Goal: Task Accomplishment & Management: Complete application form

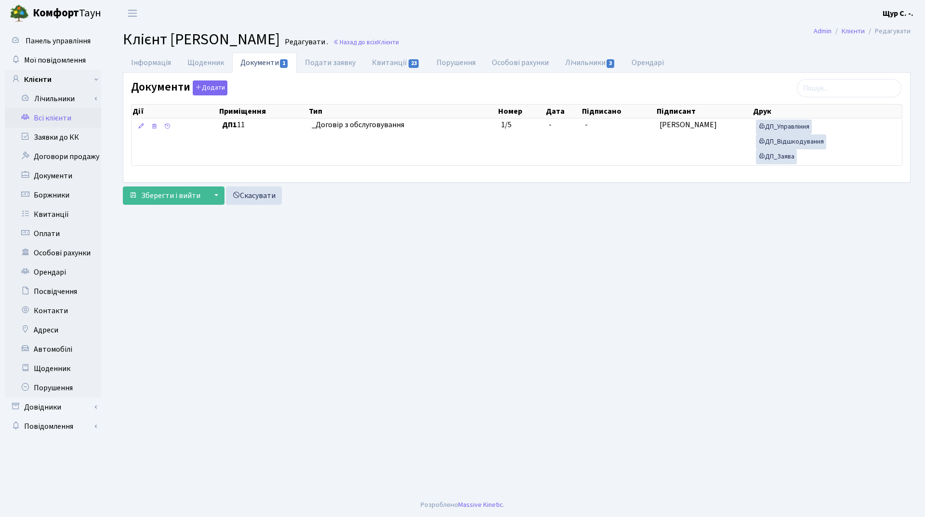
click at [64, 118] on link "Всі клієнти" at bounding box center [53, 117] width 96 height 19
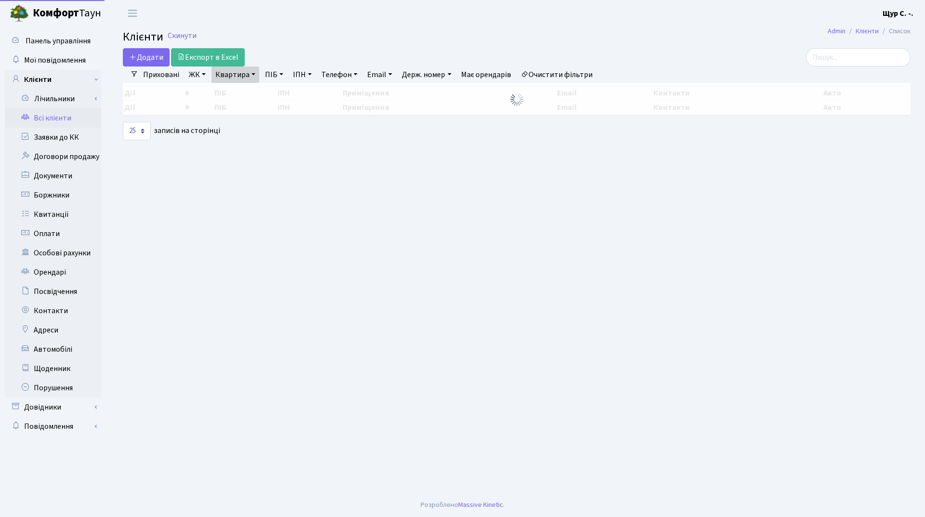
select select "25"
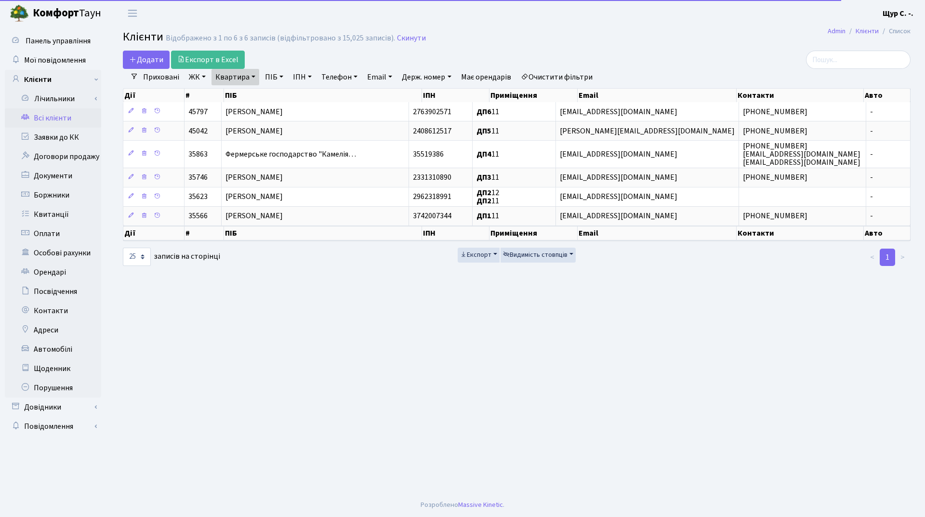
click at [554, 75] on link "Очистити фільтри" at bounding box center [556, 77] width 79 height 16
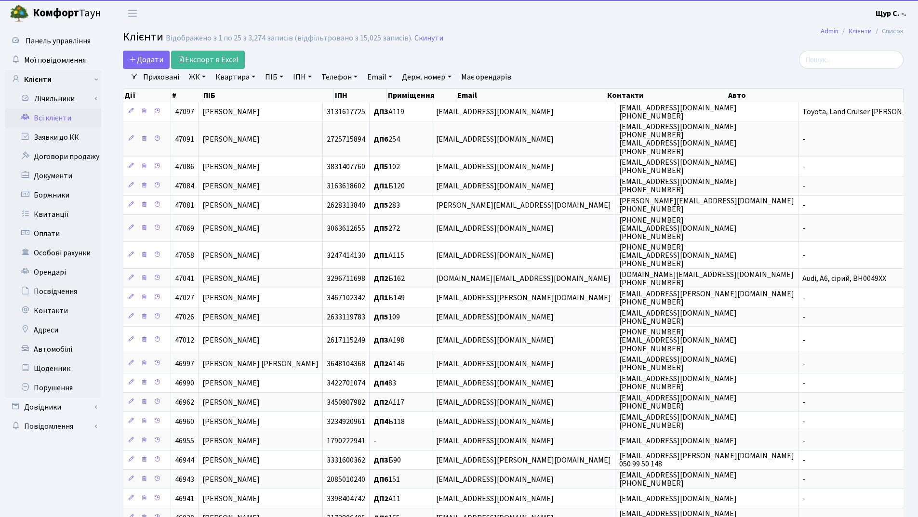
click at [273, 78] on link "ПІБ" at bounding box center [274, 77] width 26 height 16
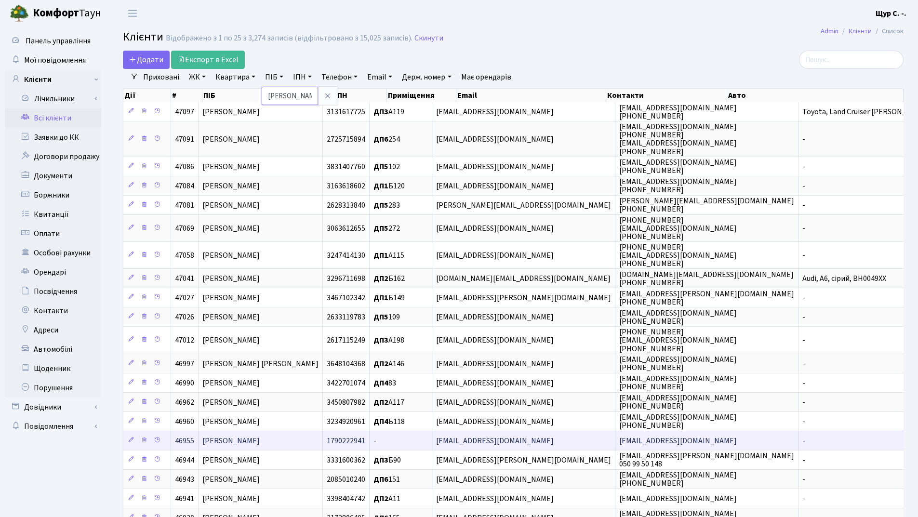
type input "золотухіна"
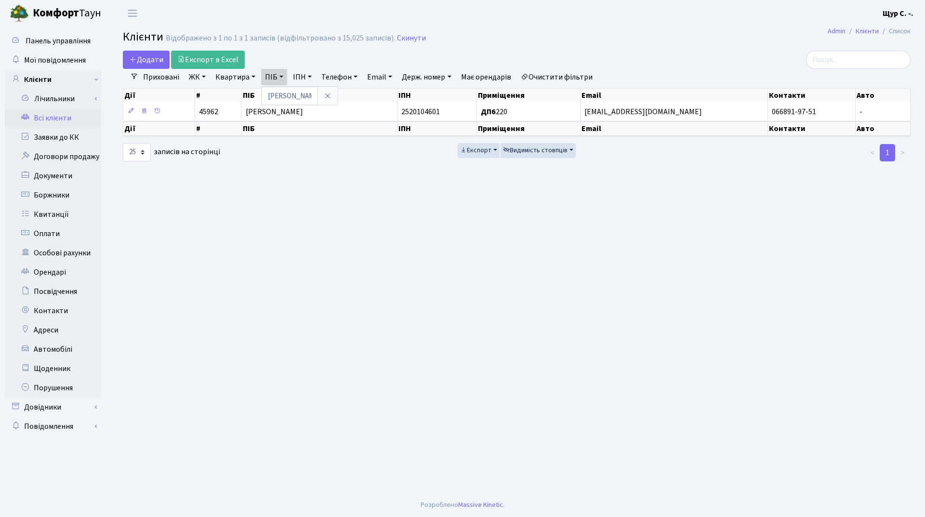
click at [234, 77] on link "Квартира" at bounding box center [235, 77] width 48 height 16
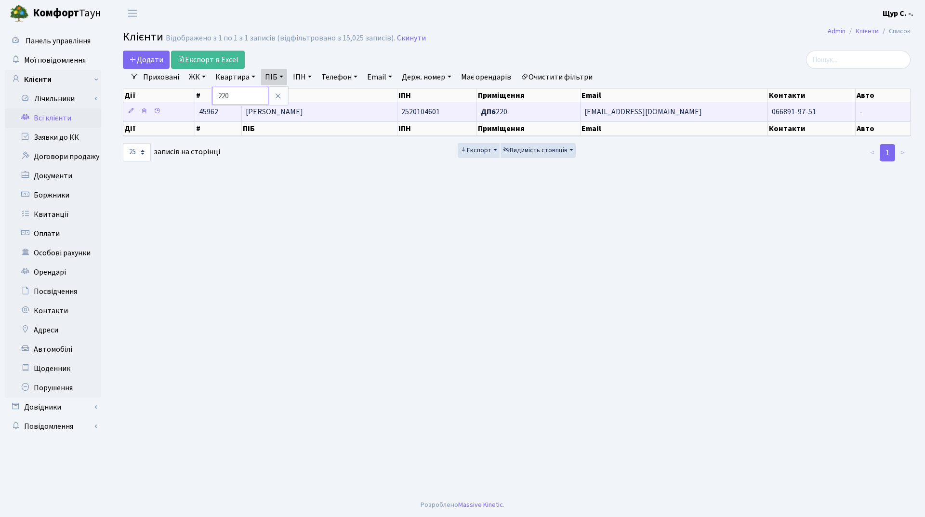
type input "220"
click at [345, 115] on td "[PERSON_NAME]" at bounding box center [320, 111] width 156 height 19
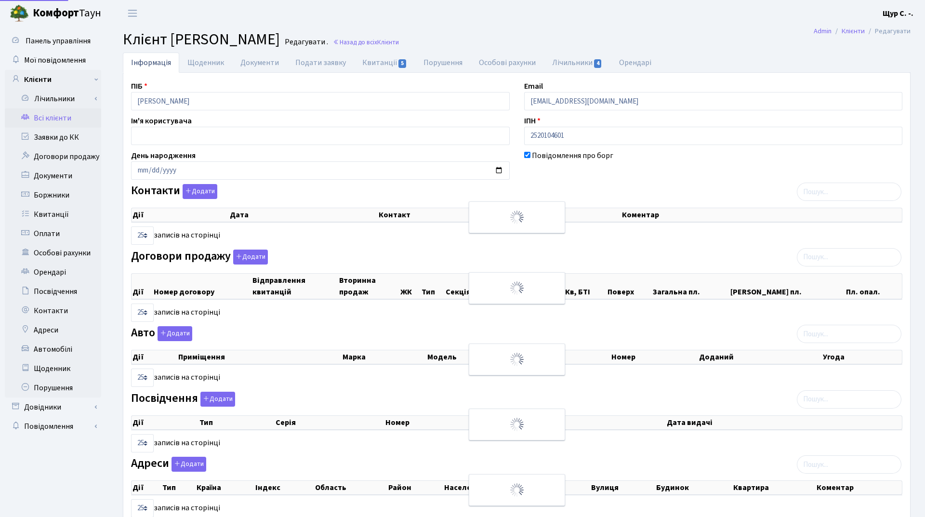
select select "25"
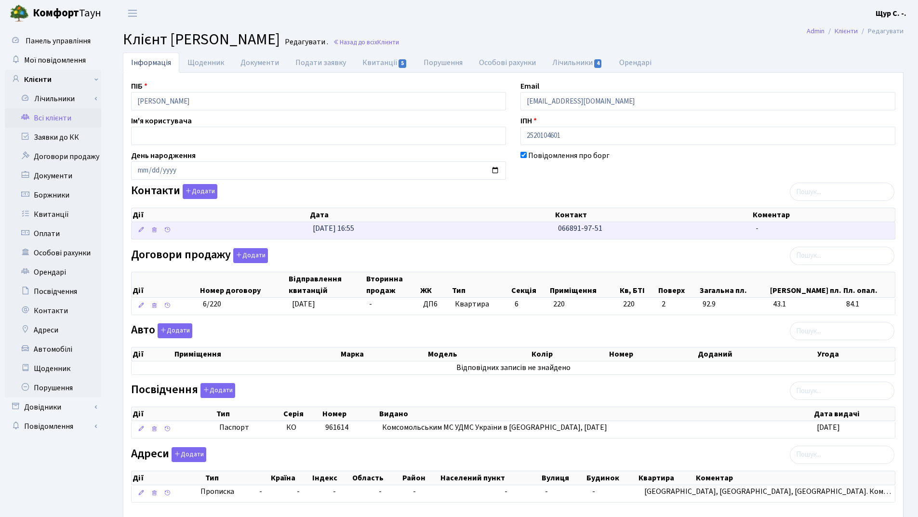
click at [526, 228] on td "31.03.2025, 16:55" at bounding box center [431, 230] width 245 height 17
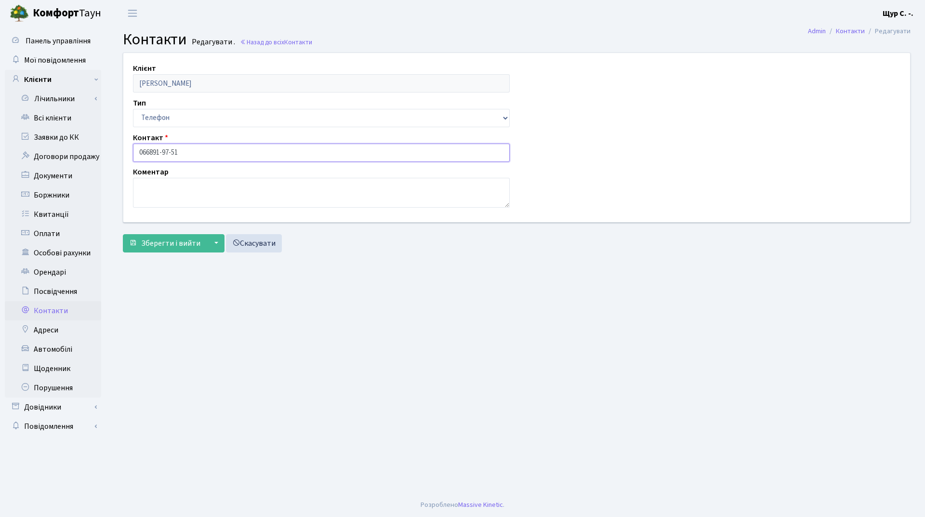
click at [149, 154] on input "066891-97-51" at bounding box center [321, 153] width 377 height 18
type input "[PHONE_NUMBER]"
click at [170, 243] on span "Зберегти і вийти" at bounding box center [170, 243] width 59 height 11
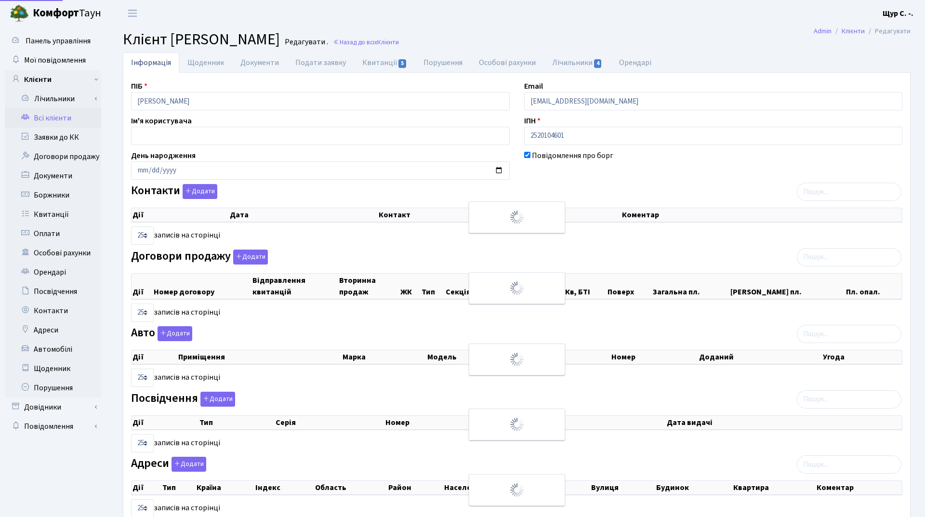
select select "25"
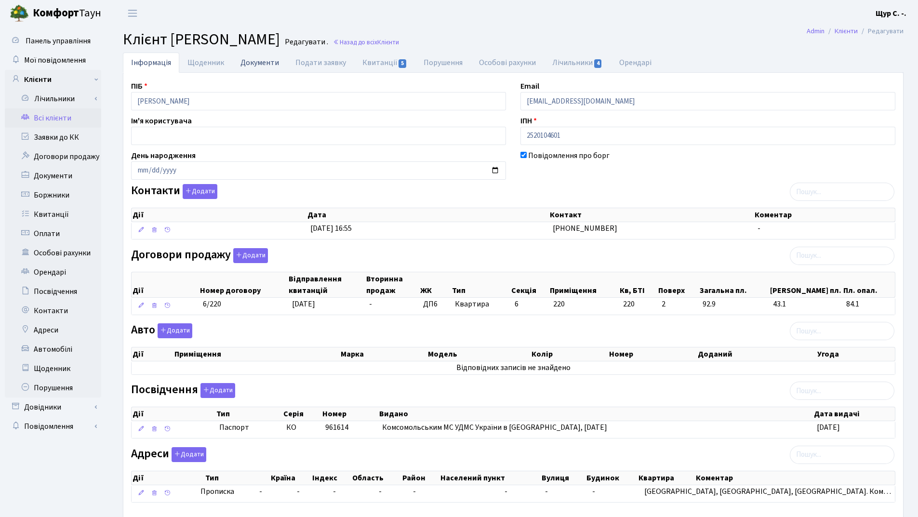
click at [255, 62] on link "Документи" at bounding box center [259, 63] width 55 height 20
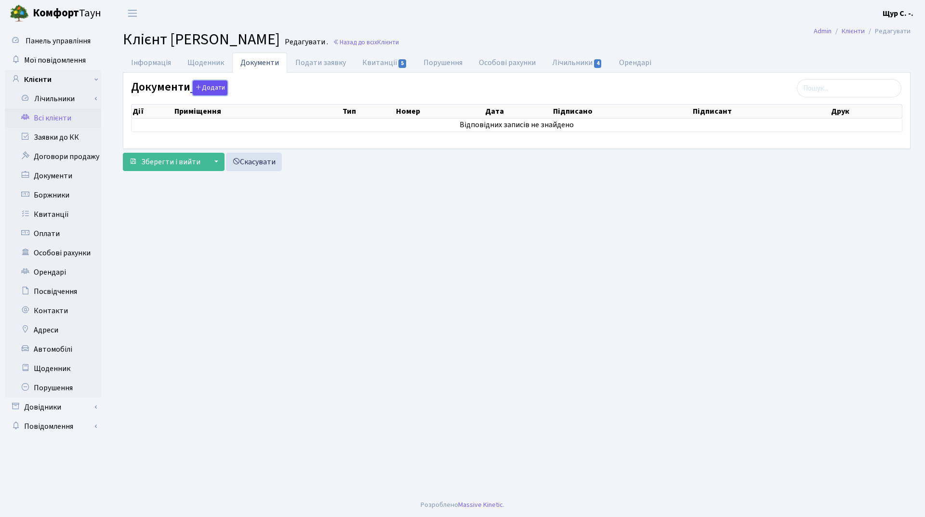
click at [204, 88] on button "Додати" at bounding box center [210, 87] width 35 height 15
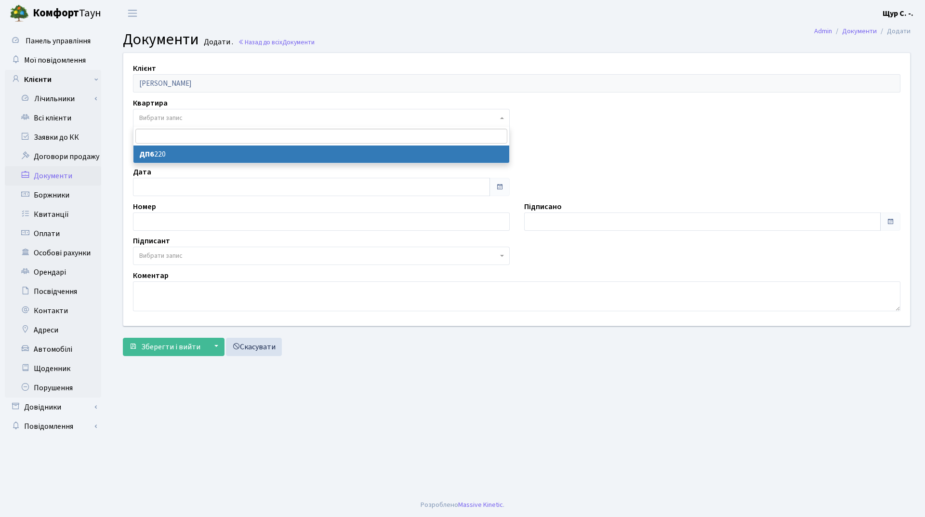
click at [238, 121] on span "Вибрати запис" at bounding box center [318, 118] width 358 height 10
select select "177004"
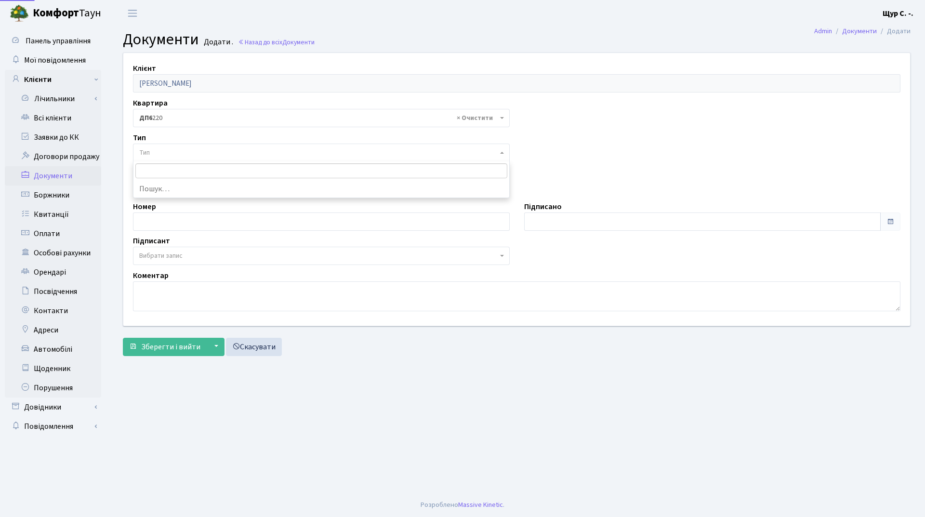
click at [231, 156] on span "Тип" at bounding box center [318, 153] width 358 height 10
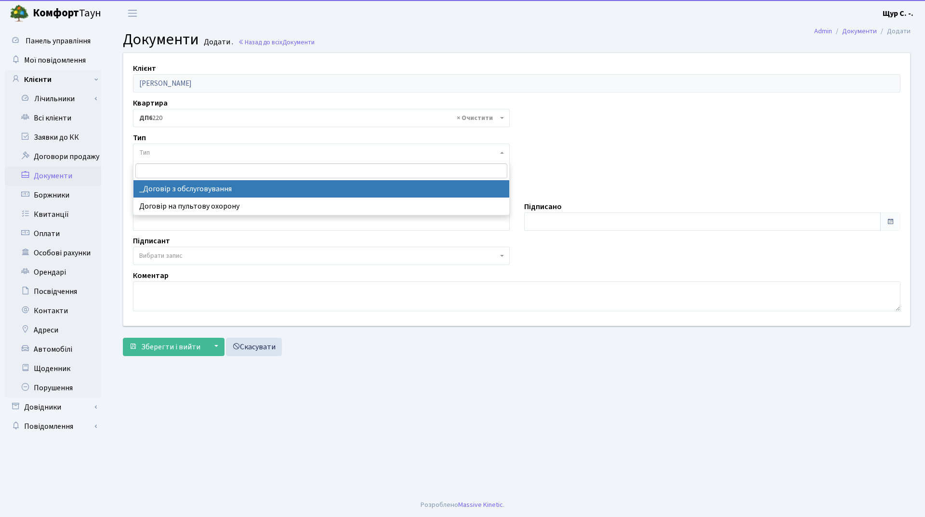
select select "289"
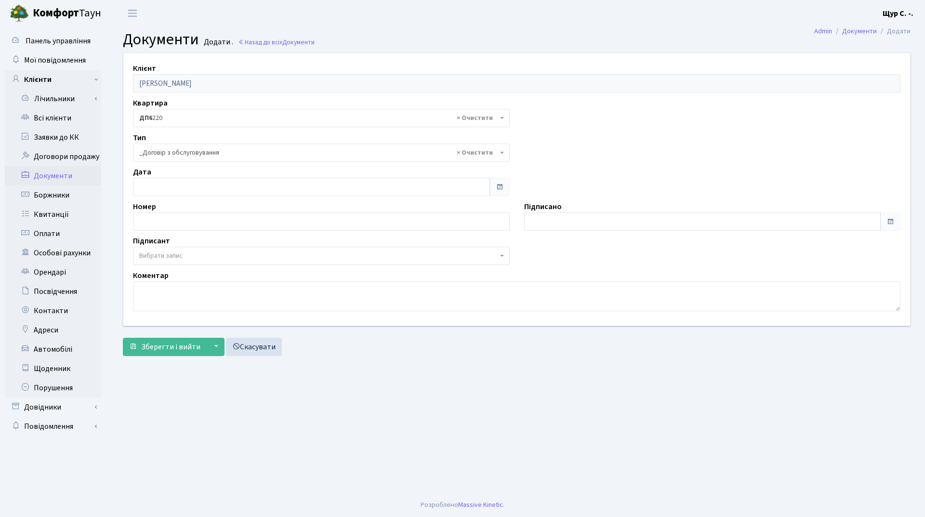
click at [221, 257] on span "Вибрати запис" at bounding box center [318, 256] width 358 height 10
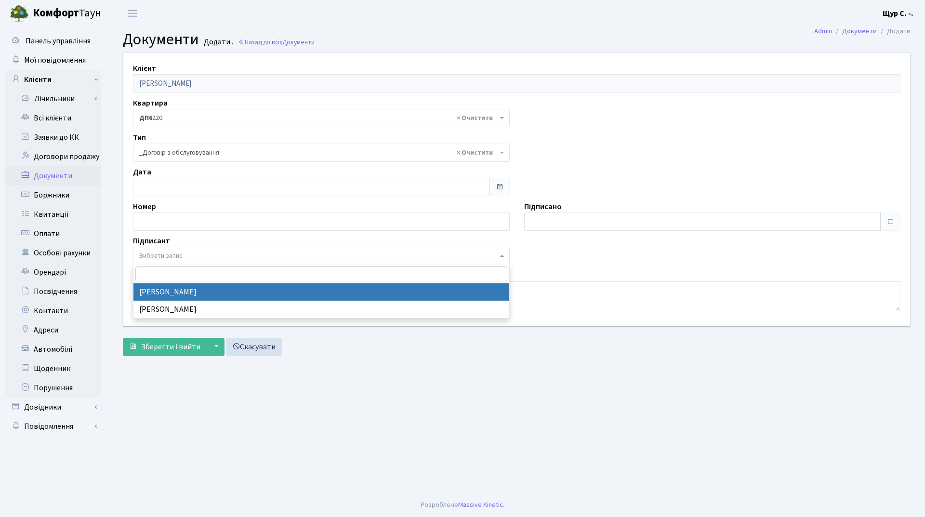
select select "74"
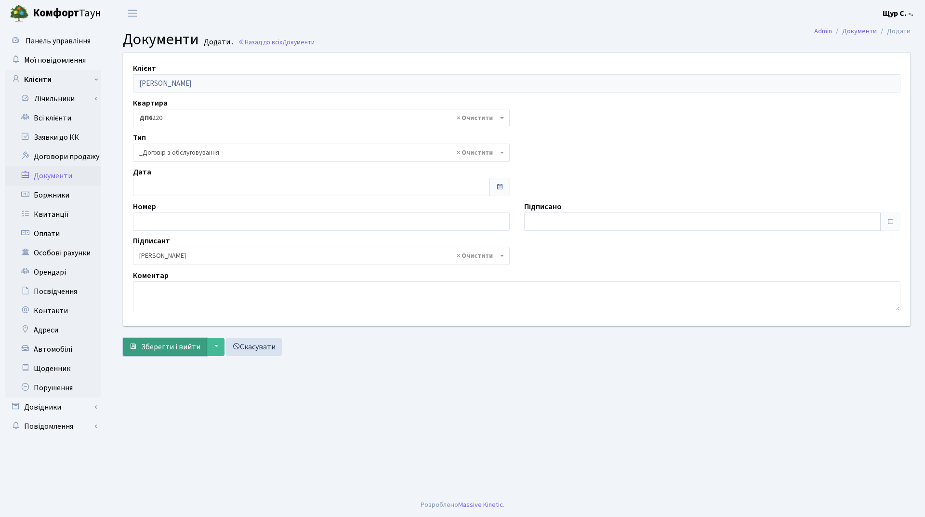
click at [159, 351] on span "Зберегти і вийти" at bounding box center [170, 347] width 59 height 11
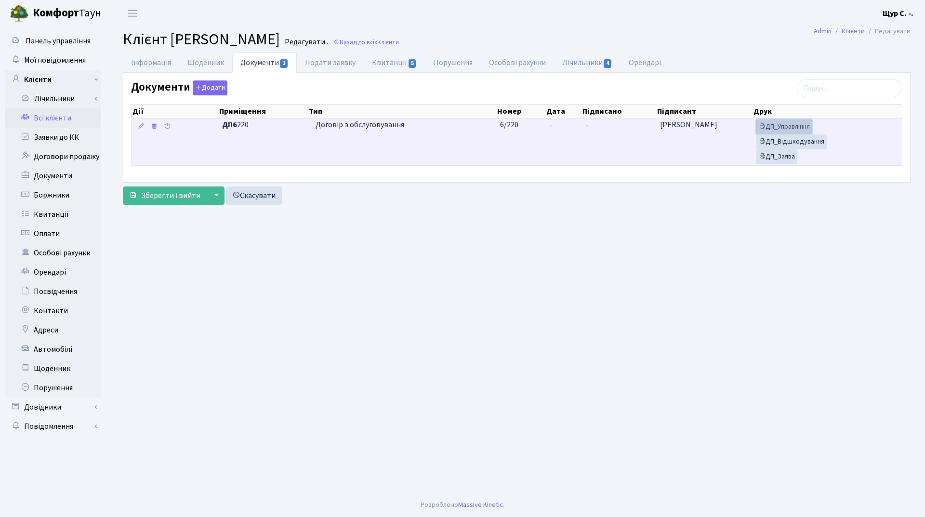
click at [782, 129] on link "ДП_Управління" at bounding box center [784, 126] width 56 height 15
click at [810, 141] on link "ДП_Відшкодування" at bounding box center [791, 141] width 70 height 15
click at [777, 158] on link "ДП_Заява" at bounding box center [776, 156] width 41 height 15
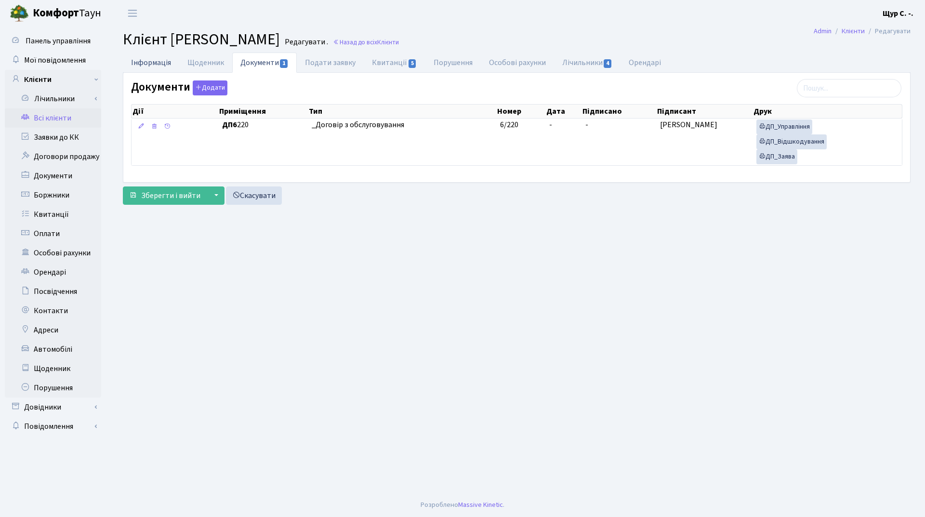
click at [126, 55] on link "Інформація" at bounding box center [151, 63] width 56 height 20
select select "25"
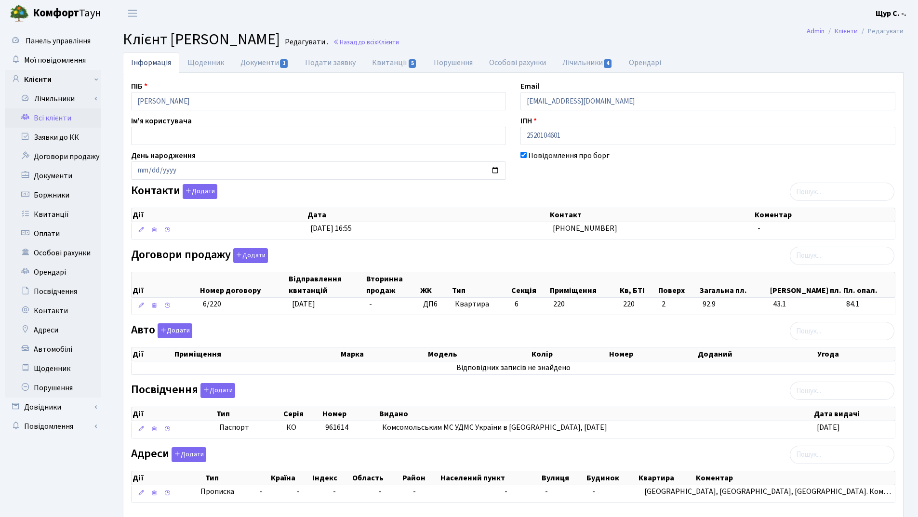
click at [60, 123] on link "Всі клієнти" at bounding box center [53, 117] width 96 height 19
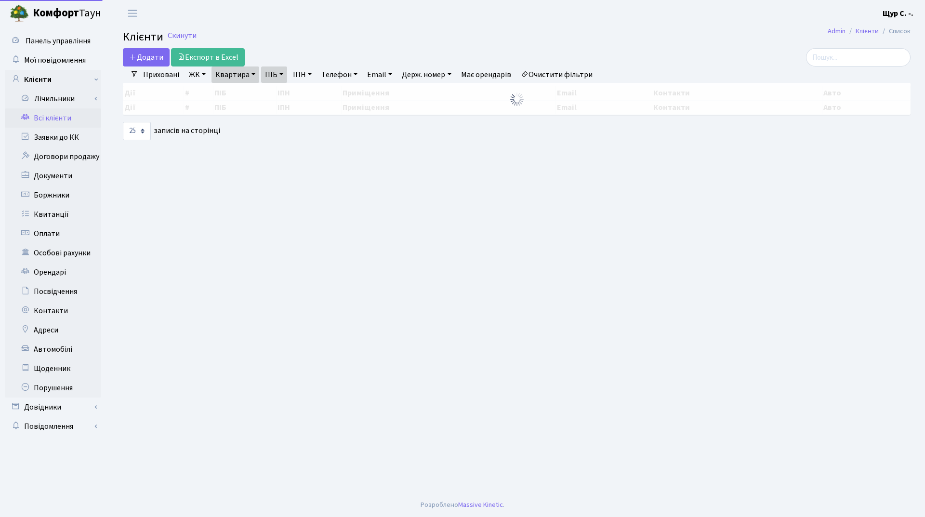
select select "25"
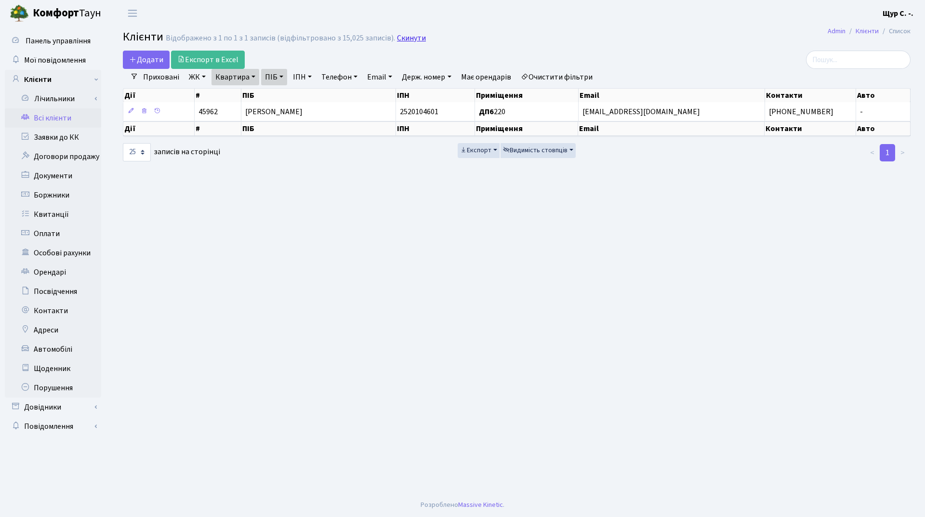
click at [403, 37] on link "Скинути" at bounding box center [411, 38] width 29 height 9
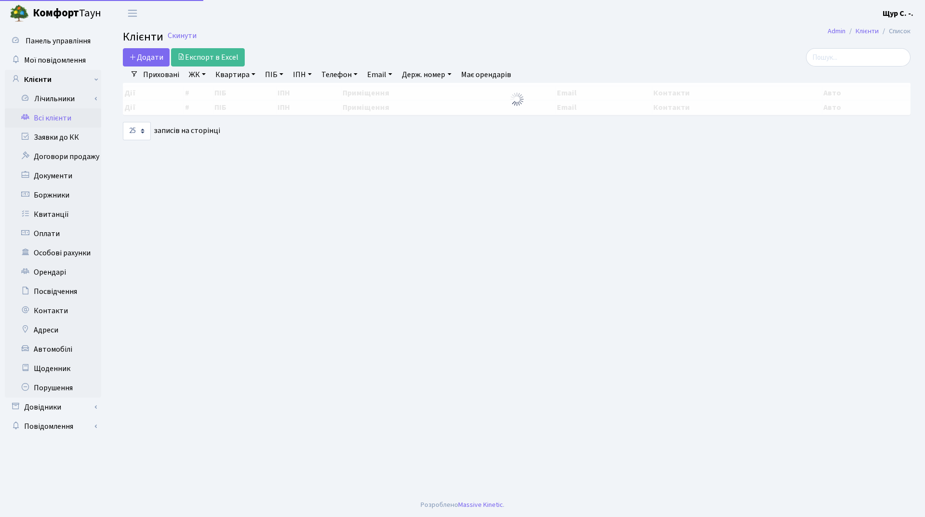
select select "25"
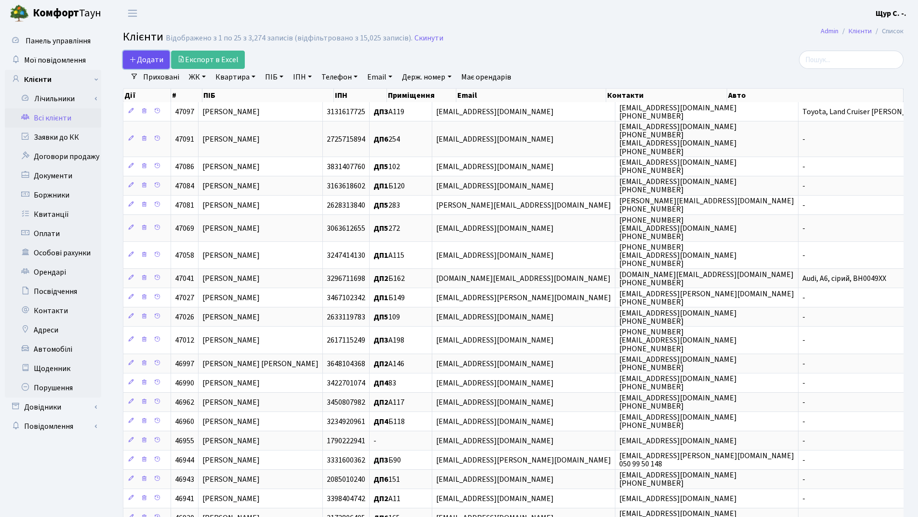
click at [149, 60] on span "Додати" at bounding box center [146, 59] width 34 height 11
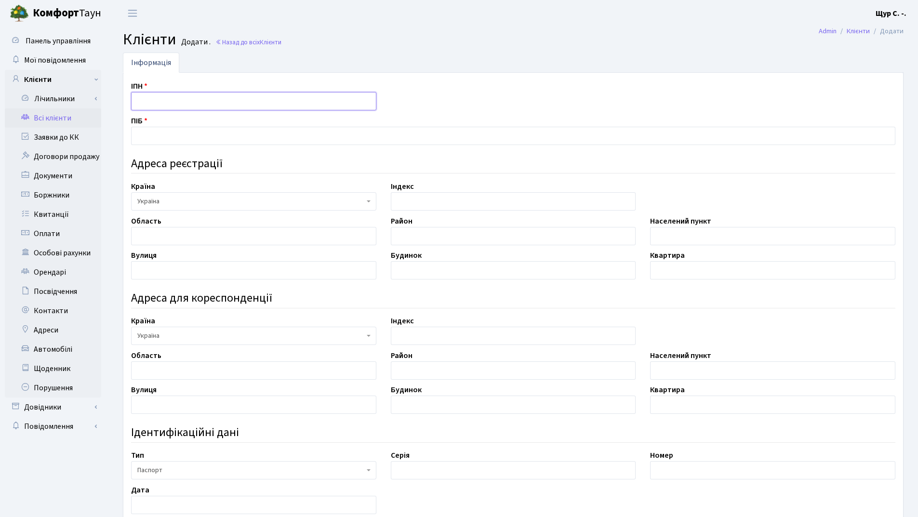
click at [157, 99] on input "text" at bounding box center [253, 101] width 245 height 18
type input "2976119647"
click at [214, 142] on input "text" at bounding box center [513, 136] width 764 height 18
type input "[PERSON_NAME]"
click at [691, 235] on input "text" at bounding box center [772, 236] width 245 height 18
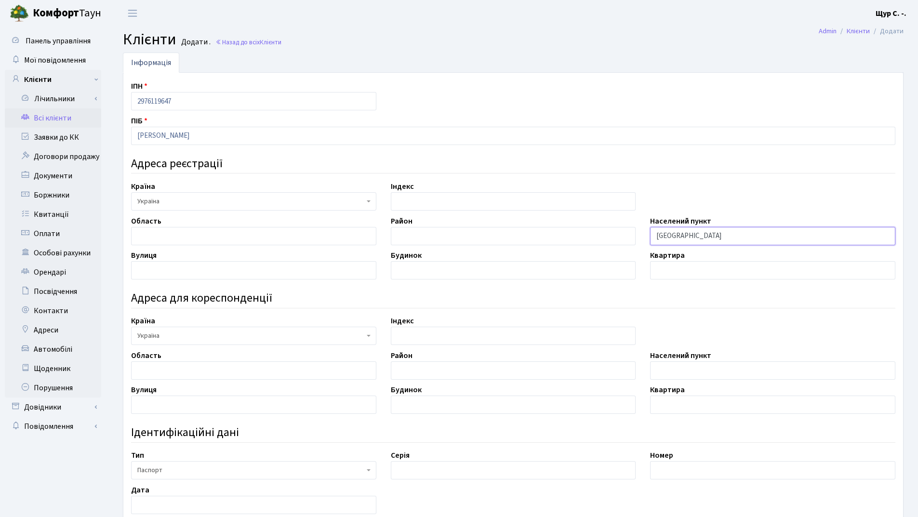
type input "[GEOGRAPHIC_DATA]"
click at [186, 270] on input "text" at bounding box center [253, 270] width 245 height 18
type input "Сергія Данченка"
click at [439, 273] on input "text" at bounding box center [513, 270] width 245 height 18
type input "22-А"
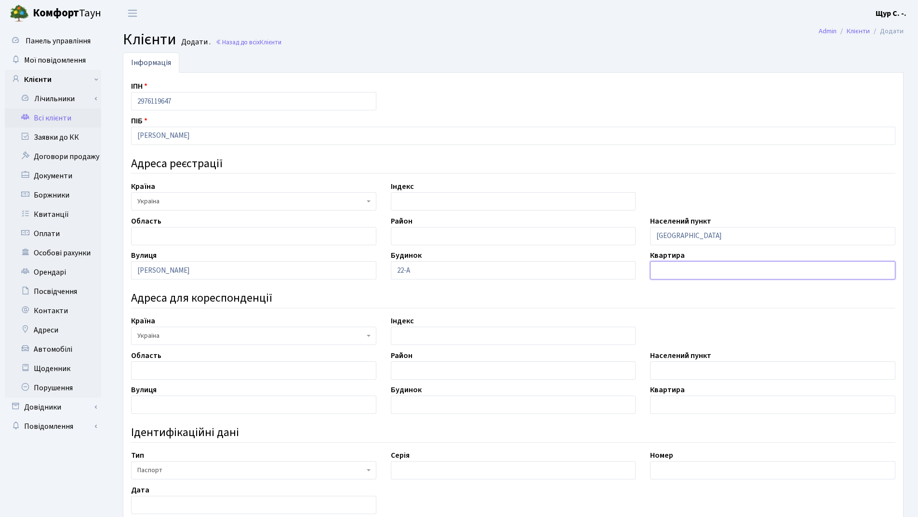
click at [676, 270] on input "text" at bounding box center [772, 270] width 245 height 18
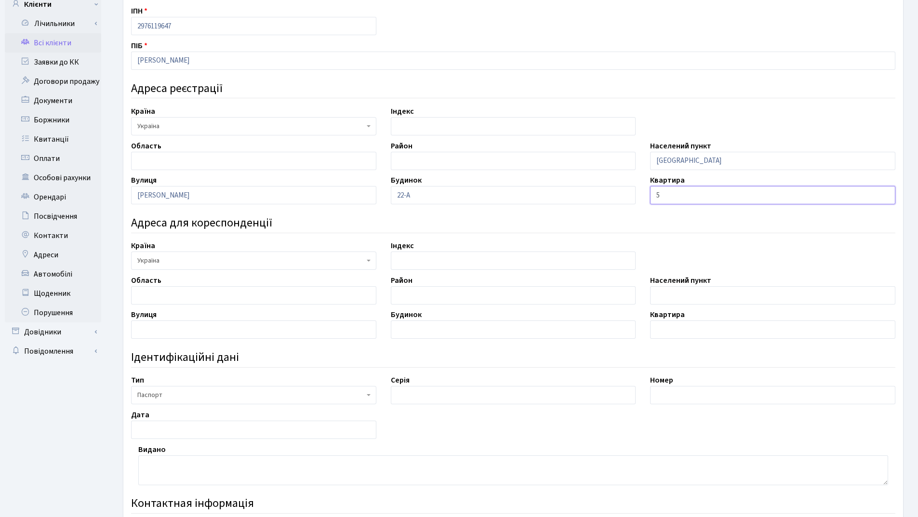
scroll to position [145, 0]
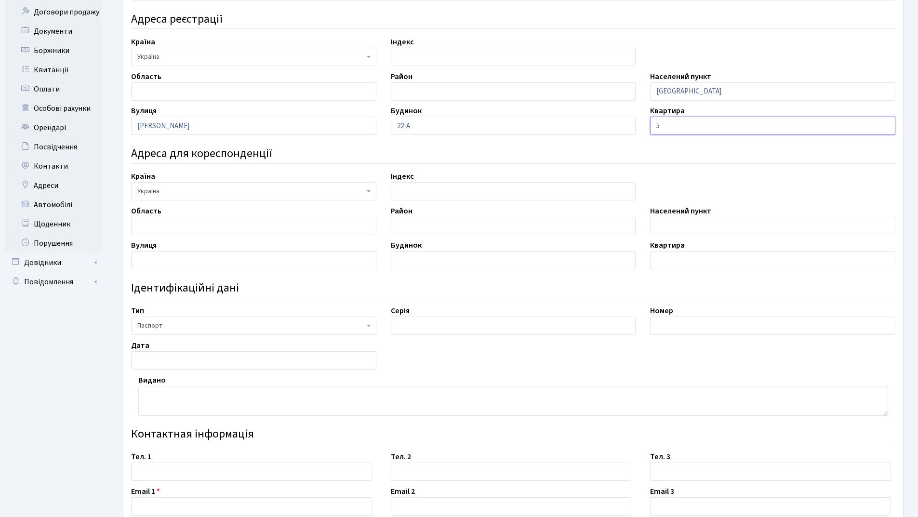
type input "5"
click at [421, 326] on input "text" at bounding box center [513, 326] width 245 height 18
type input "МЕ"
click at [675, 324] on input "text" at bounding box center [772, 326] width 245 height 18
type input "708774"
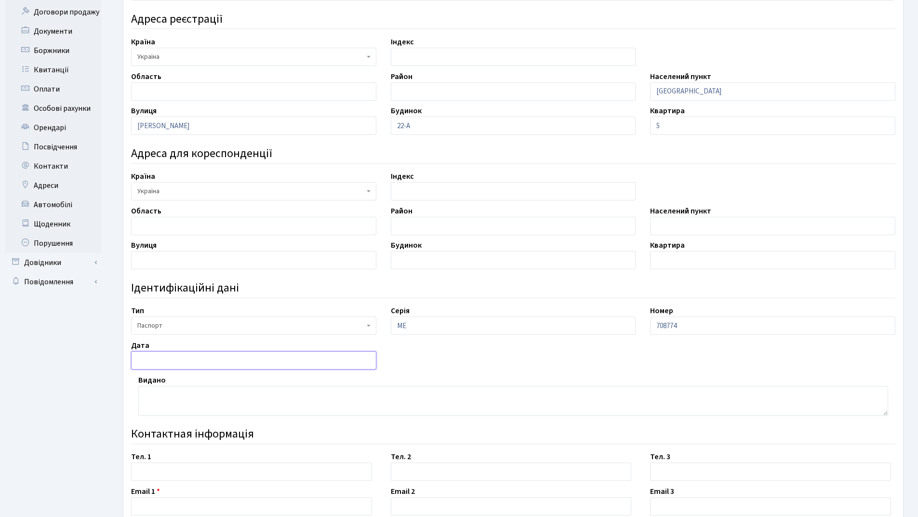
click at [250, 359] on input "text" at bounding box center [253, 360] width 245 height 18
type input "[DATE]"
click at [163, 397] on textarea at bounding box center [513, 401] width 750 height 30
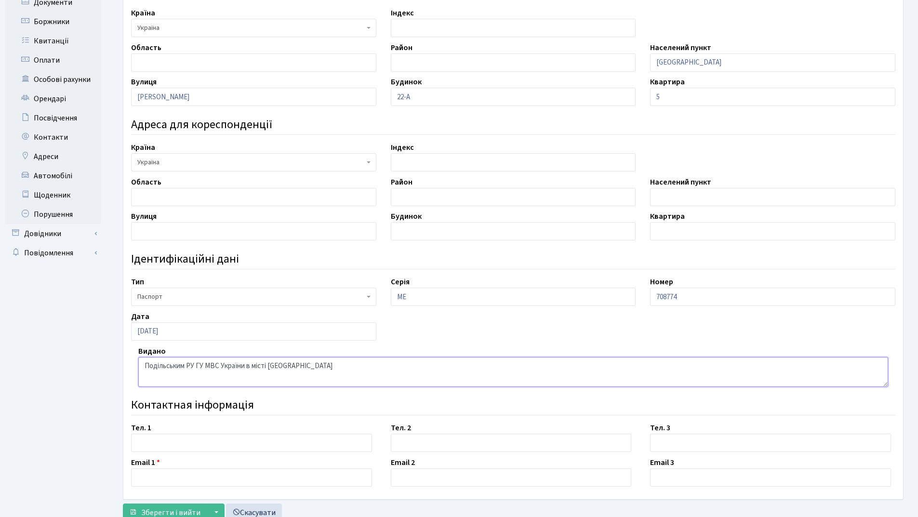
scroll to position [207, 0]
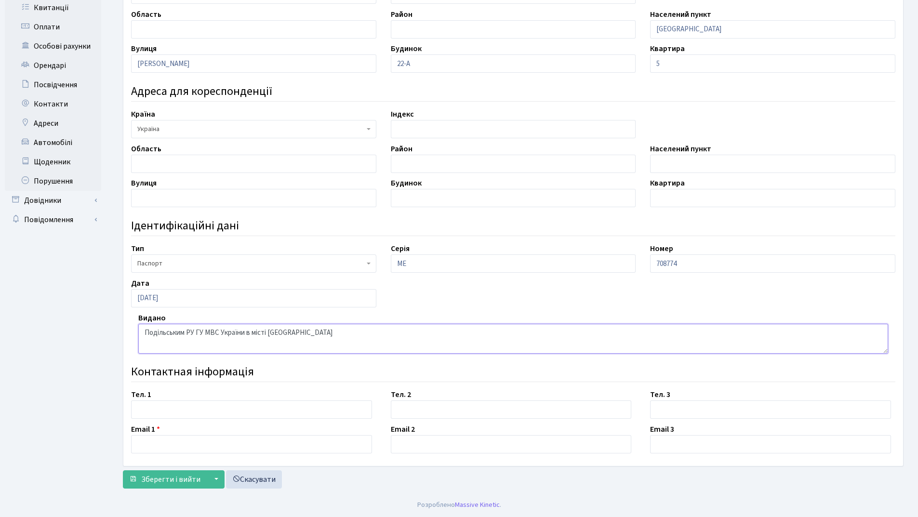
type textarea "Подільським РУ ГУ МВС України в місті [GEOGRAPHIC_DATA]"
click at [168, 411] on input "text" at bounding box center [251, 409] width 241 height 18
type input "067-743-39-23"
click at [171, 436] on input "text" at bounding box center [251, 444] width 241 height 18
click at [141, 444] on input "nataliia" at bounding box center [251, 444] width 241 height 18
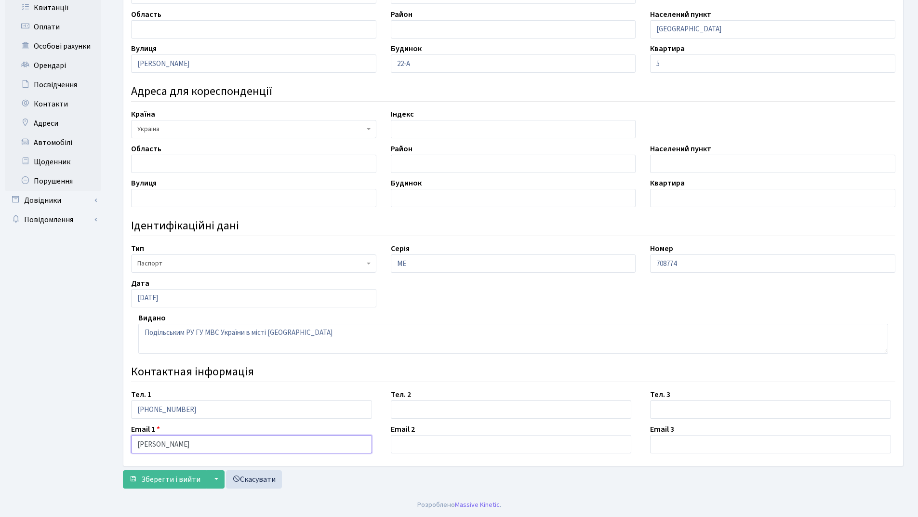
click at [164, 446] on input "Nataliia" at bounding box center [251, 444] width 241 height 18
type input "[EMAIL_ADDRESS][DOMAIN_NAME]"
click at [169, 482] on span "Зберегти і вийти" at bounding box center [170, 479] width 59 height 11
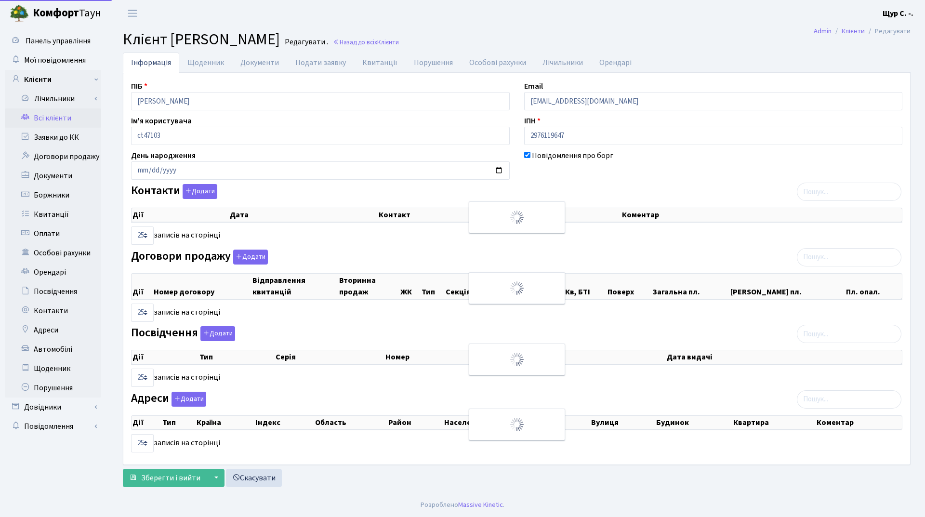
select select "25"
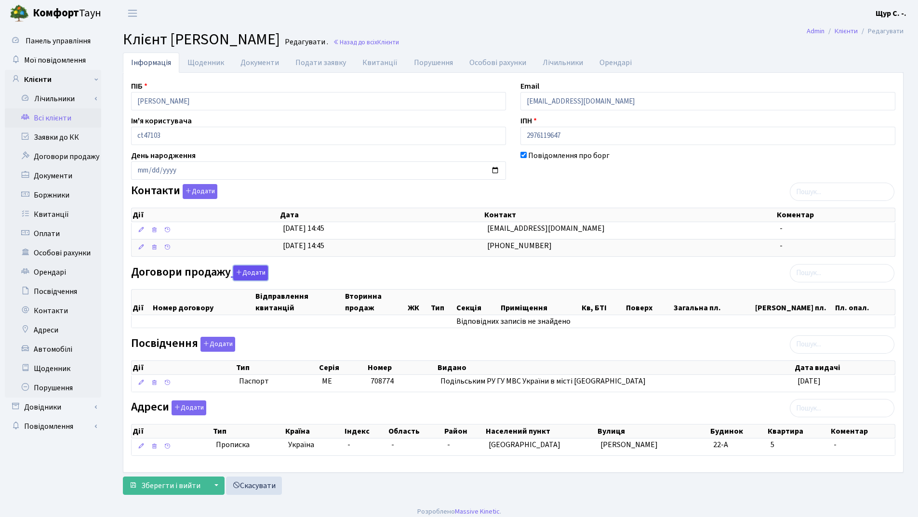
click at [238, 276] on button "Додати" at bounding box center [250, 272] width 35 height 15
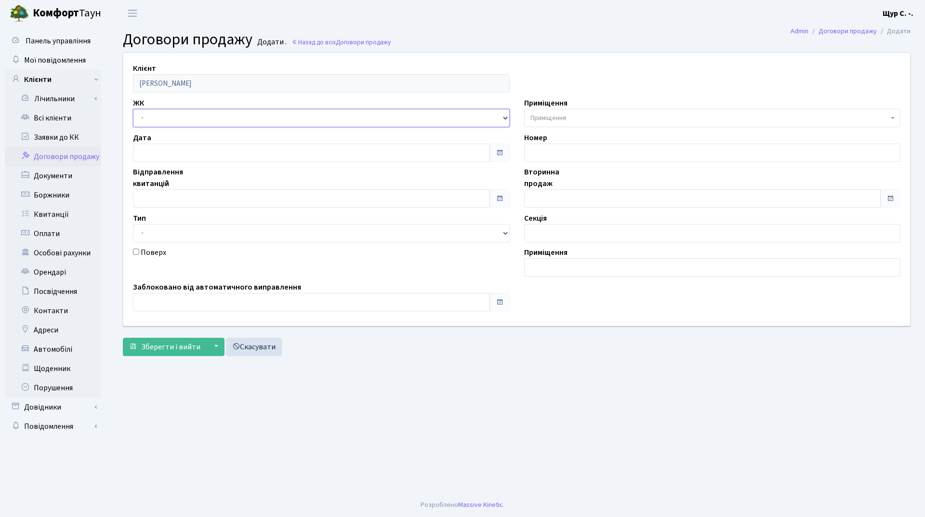
click at [239, 121] on select "- ДП1, вул. [PERSON_NAME][STREET_ADDRESS]. [PERSON_NAME][STREET_ADDRESS]. [PERS…" at bounding box center [321, 118] width 377 height 18
select select "312"
click at [133, 109] on select "- ДП1, вул. [PERSON_NAME][STREET_ADDRESS]. [PERSON_NAME][STREET_ADDRESS]. [PERS…" at bounding box center [321, 118] width 377 height 18
select select
click at [172, 199] on input "text" at bounding box center [311, 198] width 357 height 18
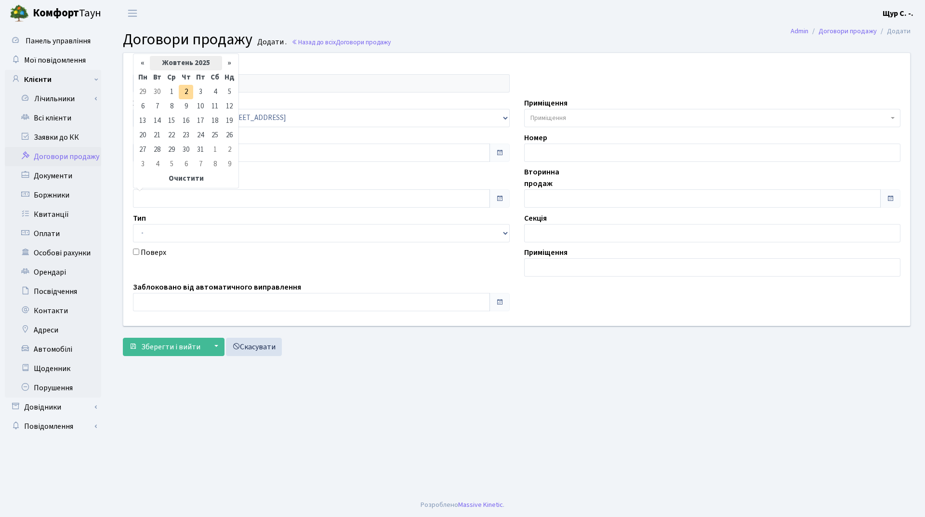
click at [179, 63] on th "Жовтень 2025" at bounding box center [186, 63] width 72 height 14
click at [145, 77] on th "«" at bounding box center [142, 79] width 14 height 14
click at [165, 159] on span "Жов" at bounding box center [172, 157] width 23 height 26
click at [224, 93] on td "1" at bounding box center [229, 92] width 14 height 14
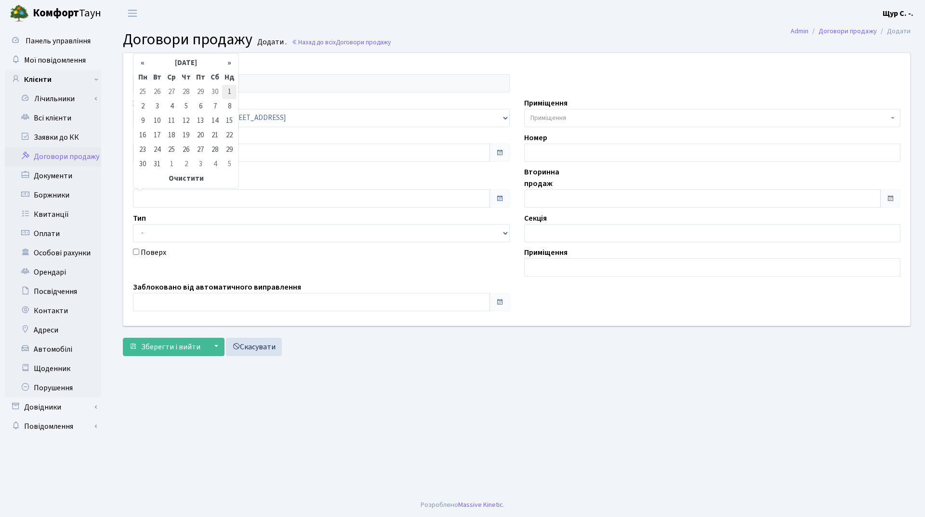
type input "01.10.2023"
click at [550, 201] on input "text" at bounding box center [702, 198] width 357 height 18
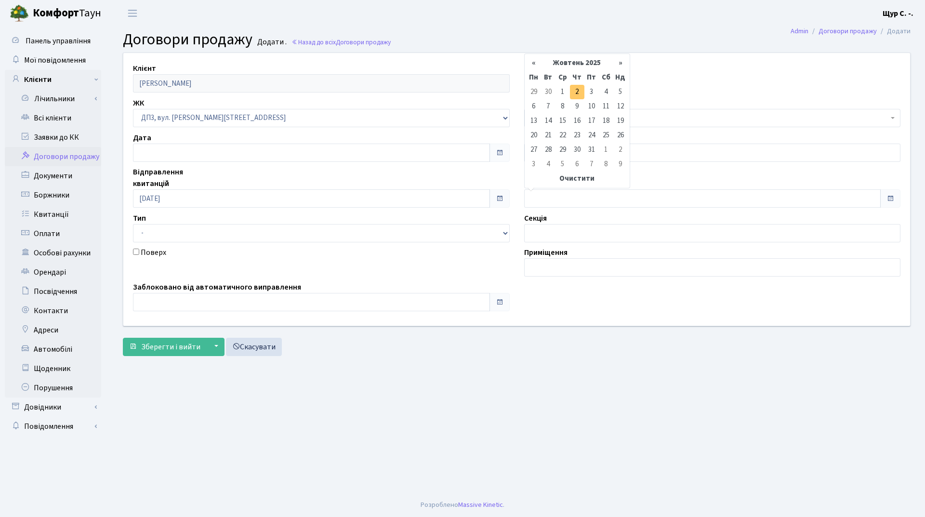
click at [579, 91] on td "2" at bounding box center [577, 92] width 14 height 14
type input "02.10.2025"
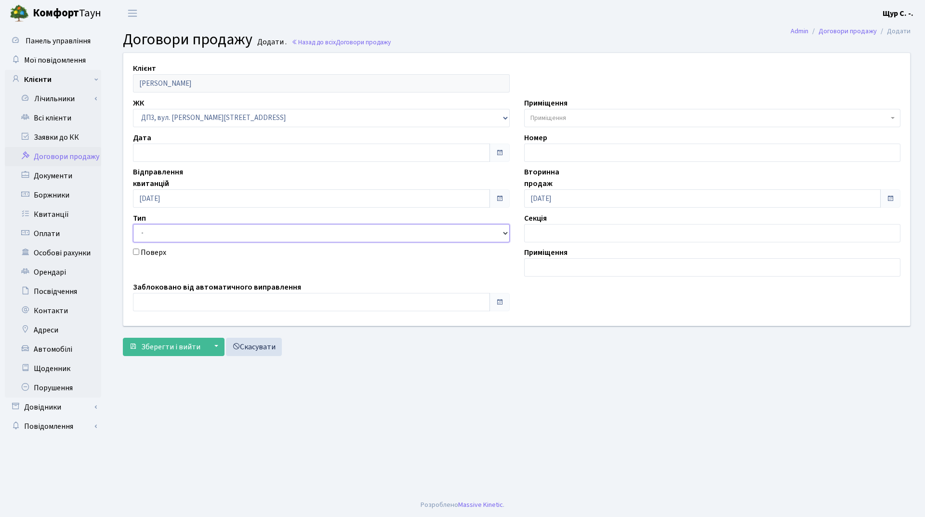
click at [288, 236] on select "- Квартира Комерція Нежитлове Паркінг П1001" at bounding box center [321, 233] width 377 height 18
select select "269"
click at [133, 224] on select "- Квартира Комерція Нежитлове Паркінг П1001" at bounding box center [321, 233] width 377 height 18
click at [568, 120] on span "Приміщення" at bounding box center [709, 118] width 358 height 10
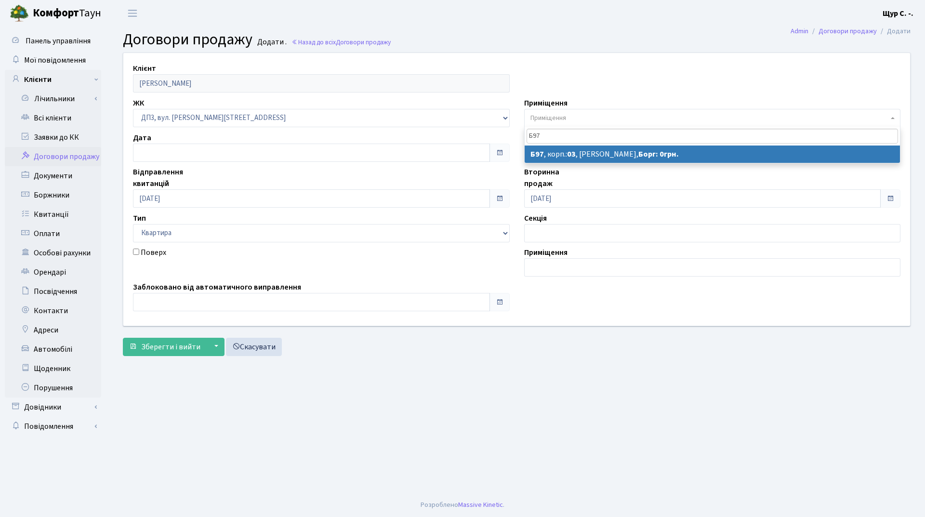
type input "Б97"
select select "32662"
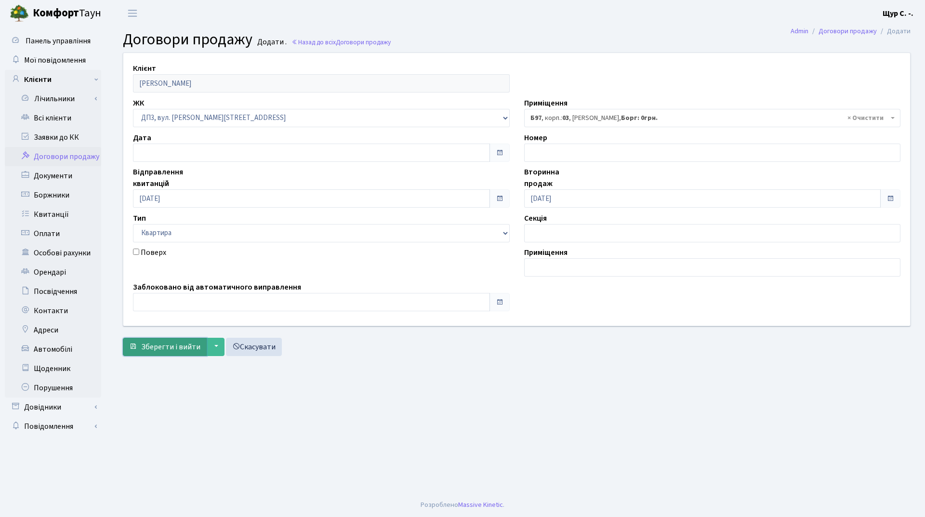
click at [179, 344] on span "Зберегти і вийти" at bounding box center [170, 347] width 59 height 11
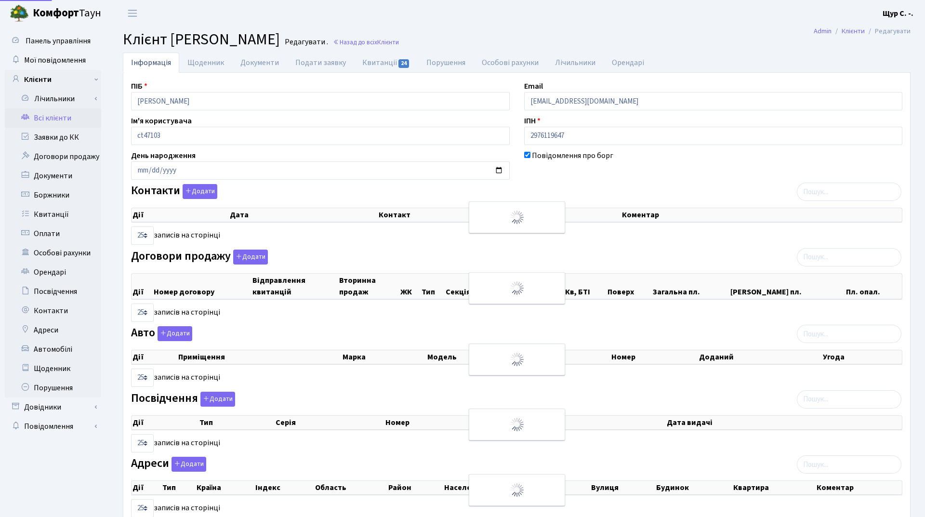
select select "25"
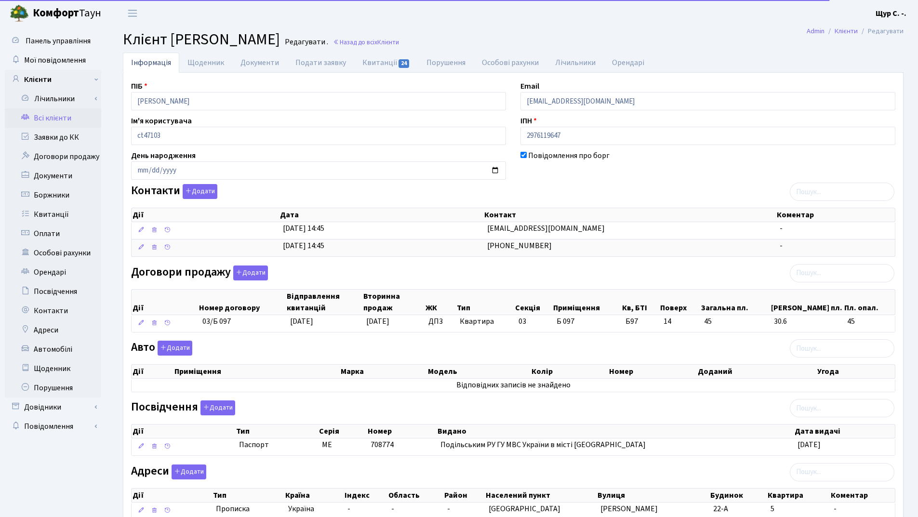
click at [40, 121] on link "Всі клієнти" at bounding box center [53, 117] width 96 height 19
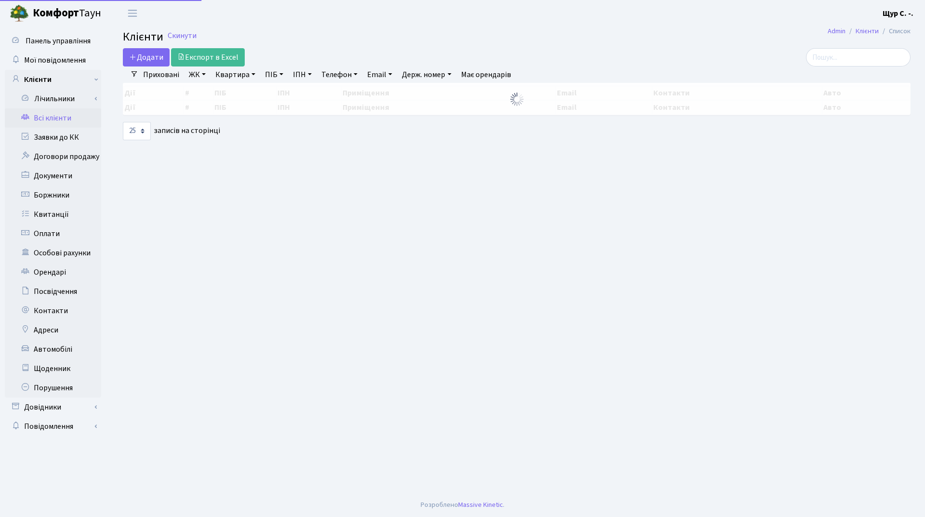
select select "25"
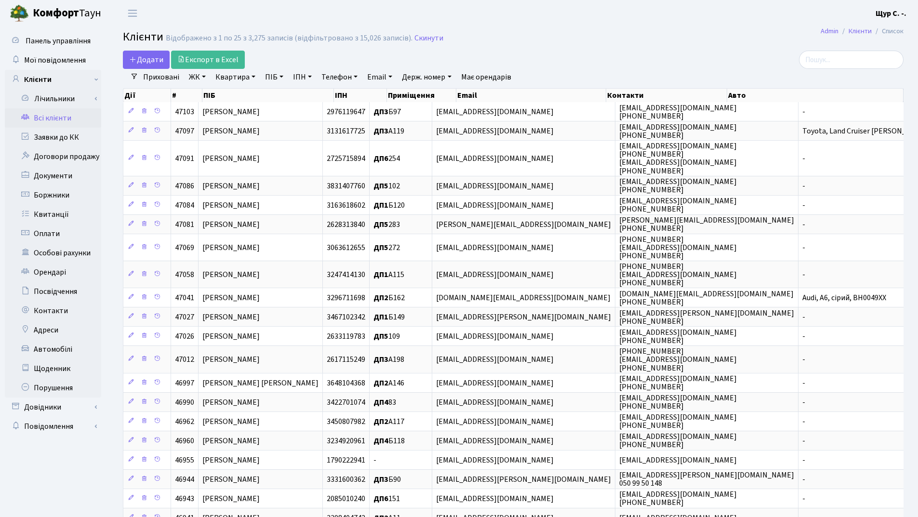
click at [231, 73] on link "Квартира" at bounding box center [235, 77] width 48 height 16
type input "б97"
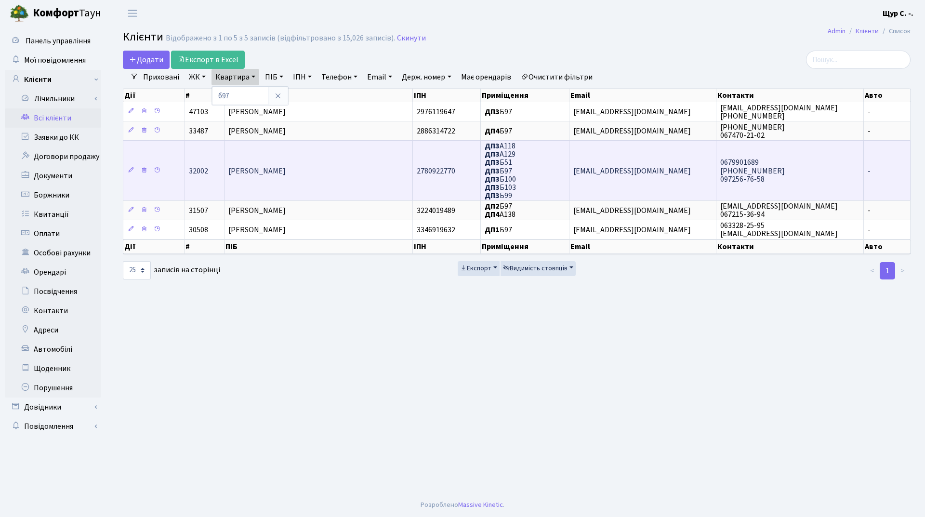
click at [255, 174] on span "Шилклопер Ярослав" at bounding box center [256, 171] width 57 height 11
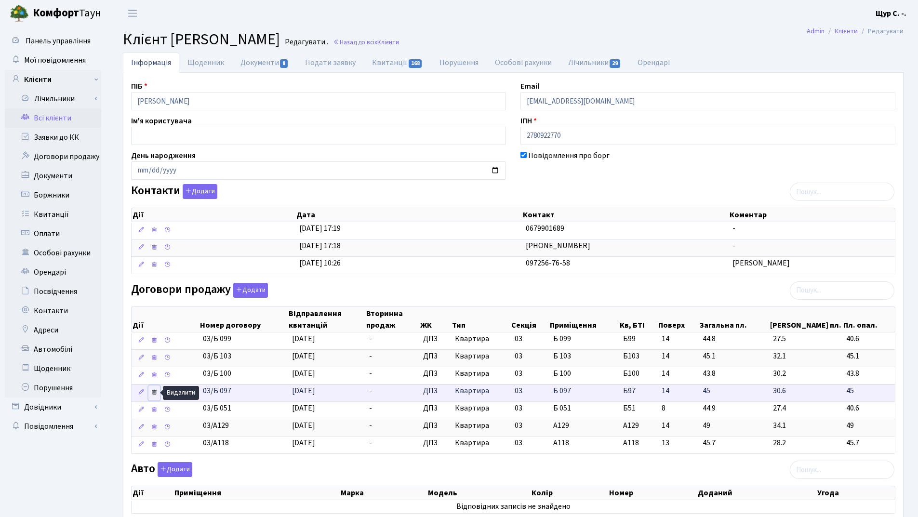
click at [154, 391] on icon at bounding box center [154, 392] width 7 height 7
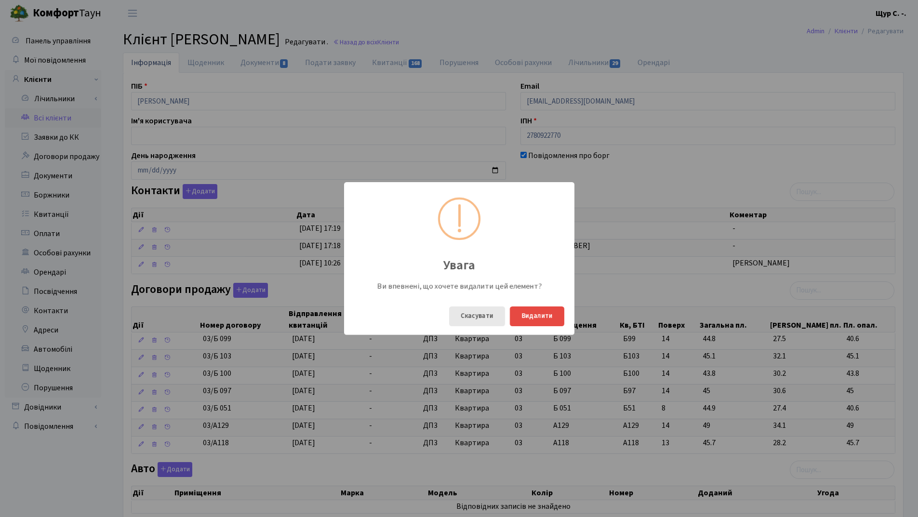
click at [482, 312] on button "Скасувати" at bounding box center [477, 316] width 56 height 20
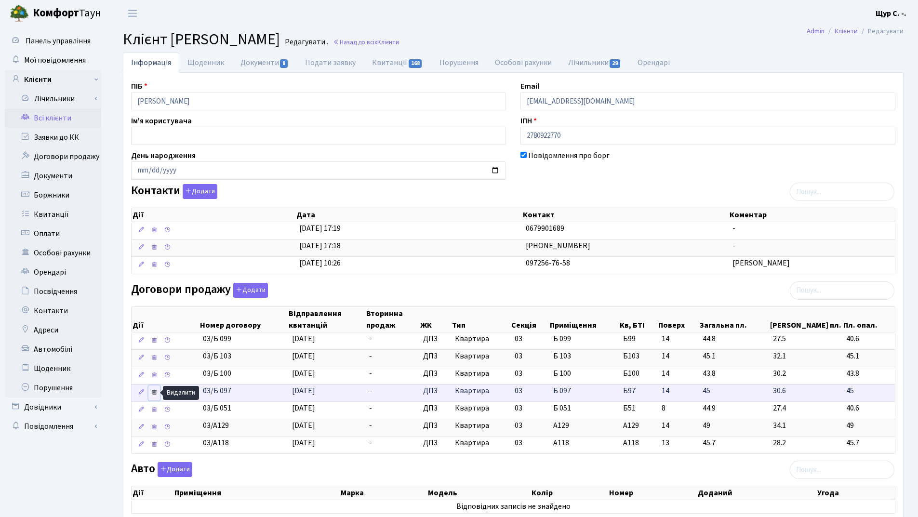
click at [152, 391] on icon at bounding box center [154, 392] width 7 height 7
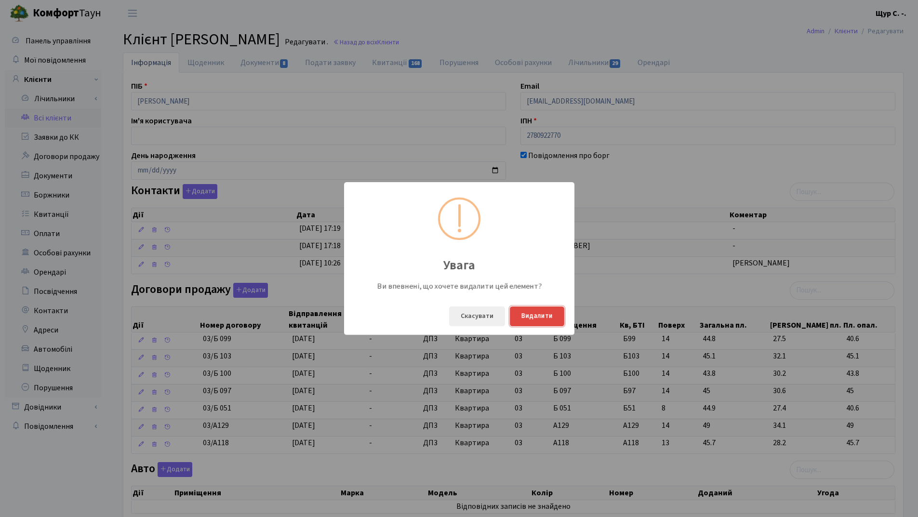
click at [529, 319] on button "Видалити" at bounding box center [537, 316] width 54 height 20
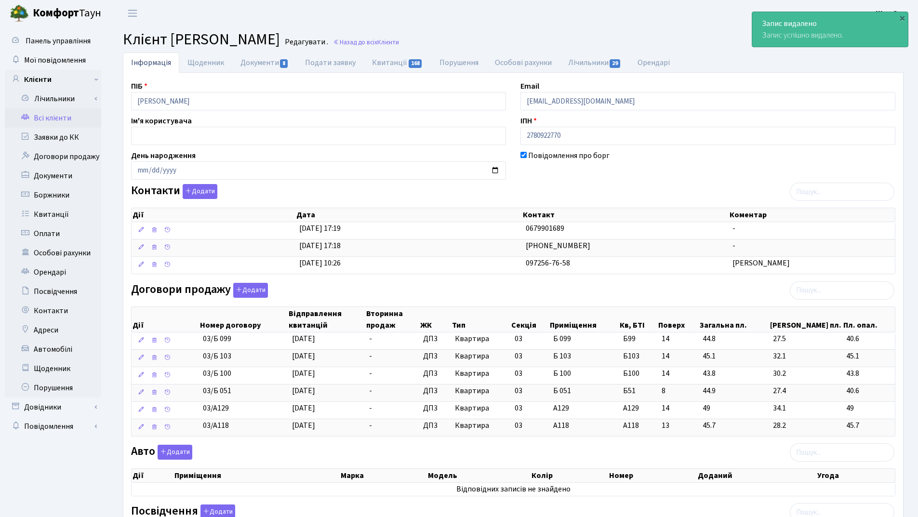
click at [51, 119] on link "Всі клієнти" at bounding box center [53, 117] width 96 height 19
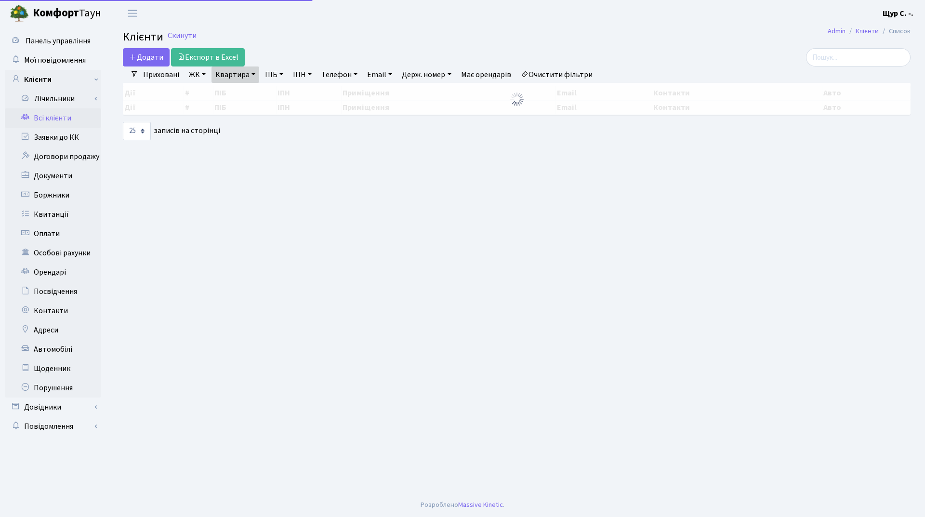
select select "25"
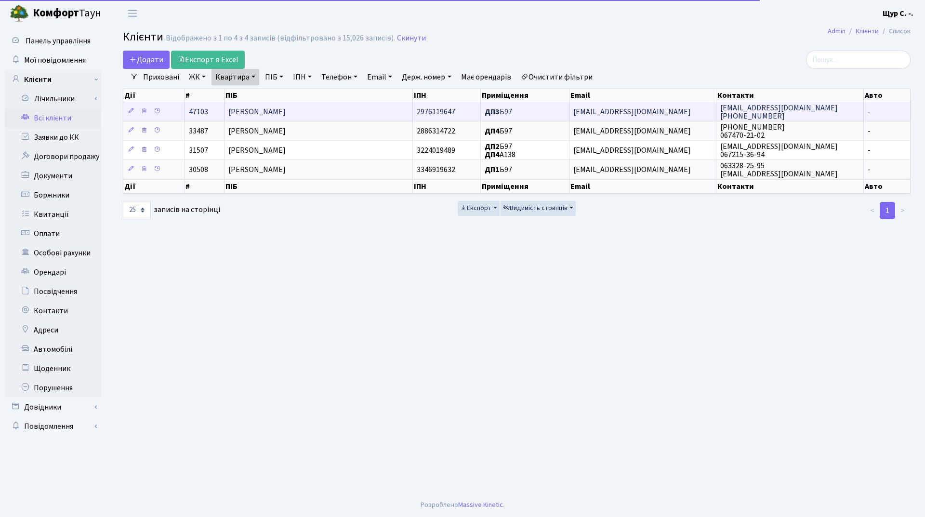
click at [286, 113] on span "[PERSON_NAME]" at bounding box center [256, 111] width 57 height 11
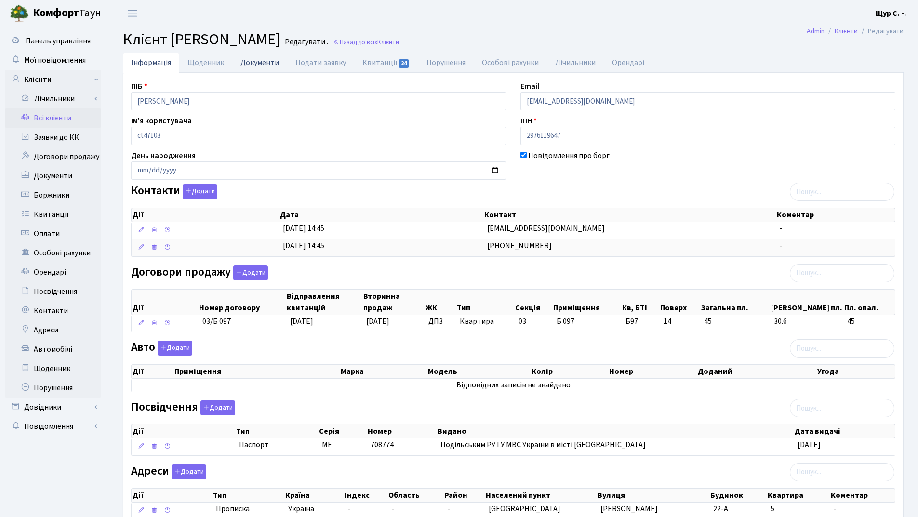
click at [251, 65] on link "Документи" at bounding box center [259, 63] width 55 height 20
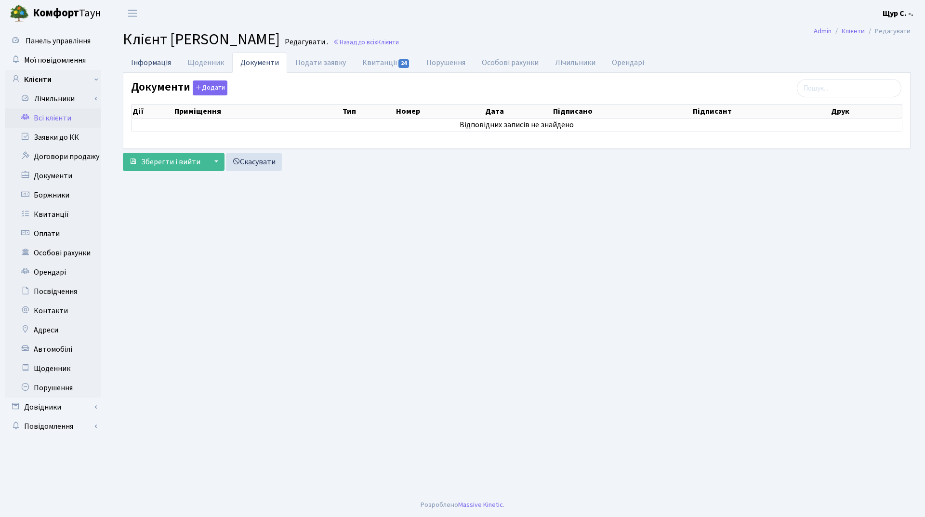
click at [148, 64] on link "Інформація" at bounding box center [151, 63] width 56 height 20
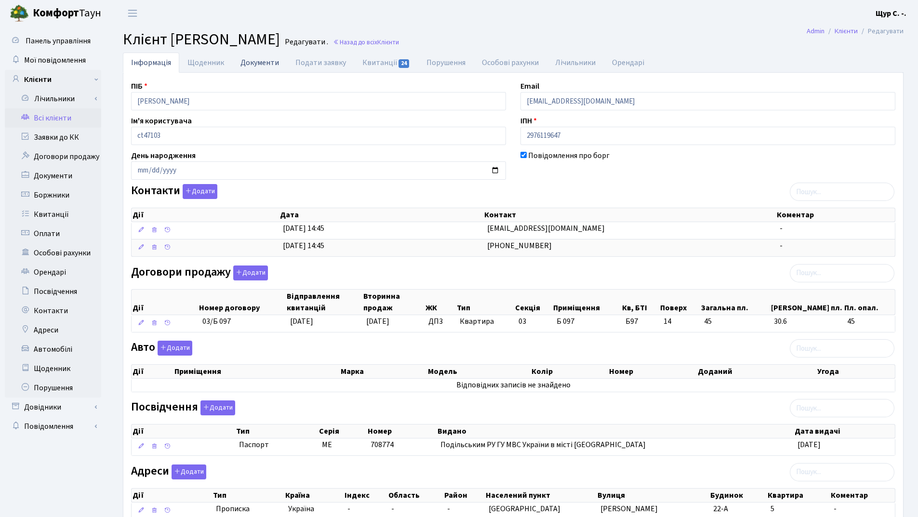
click at [248, 65] on link "Документи" at bounding box center [259, 63] width 55 height 20
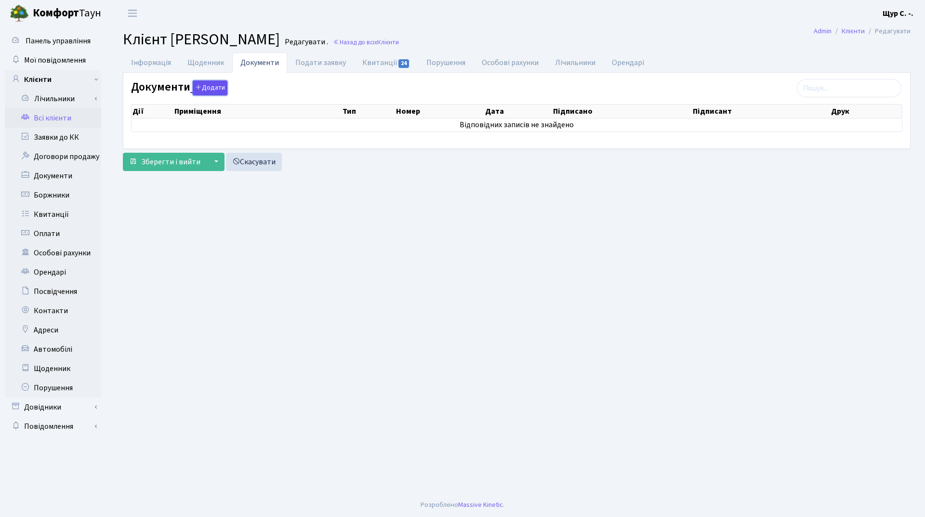
click at [209, 86] on button "Додати" at bounding box center [210, 87] width 35 height 15
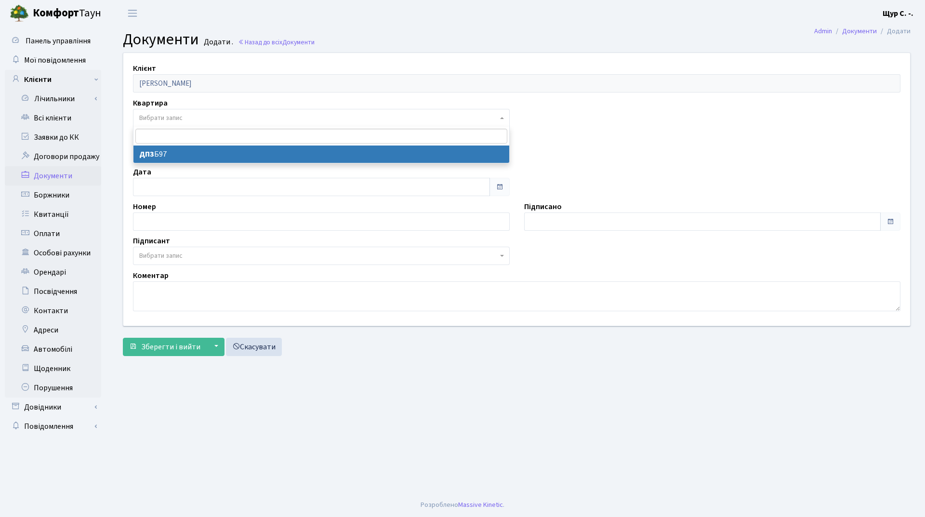
click at [205, 113] on span "Вибрати запис" at bounding box center [318, 118] width 358 height 10
select select "178762"
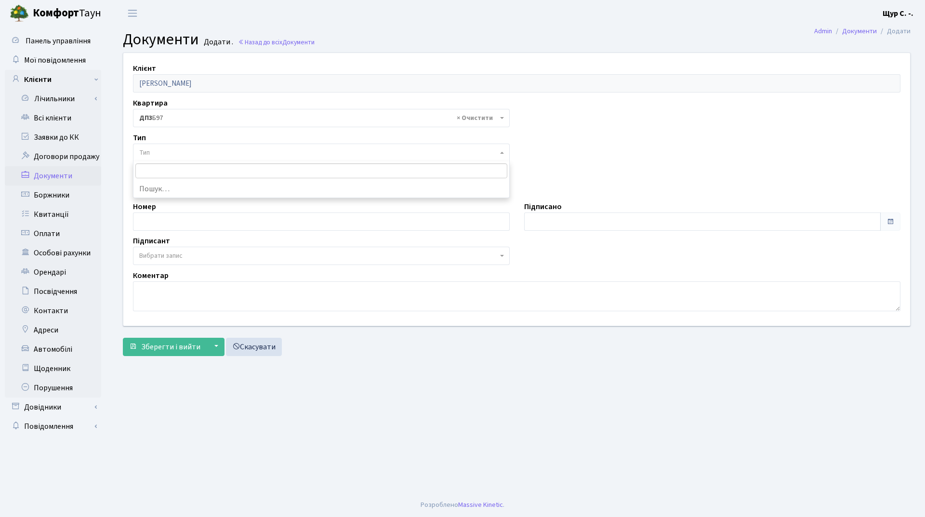
click at [205, 147] on span "Тип" at bounding box center [321, 153] width 377 height 18
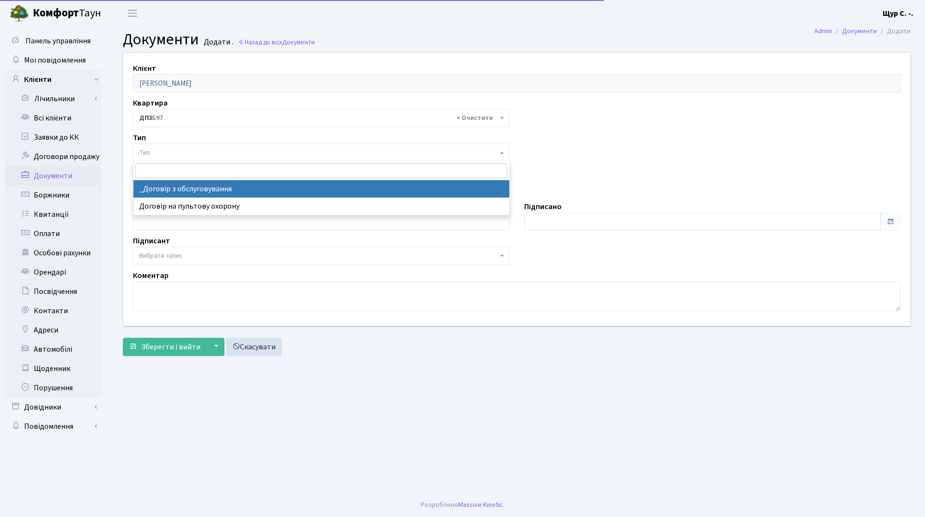
select select "289"
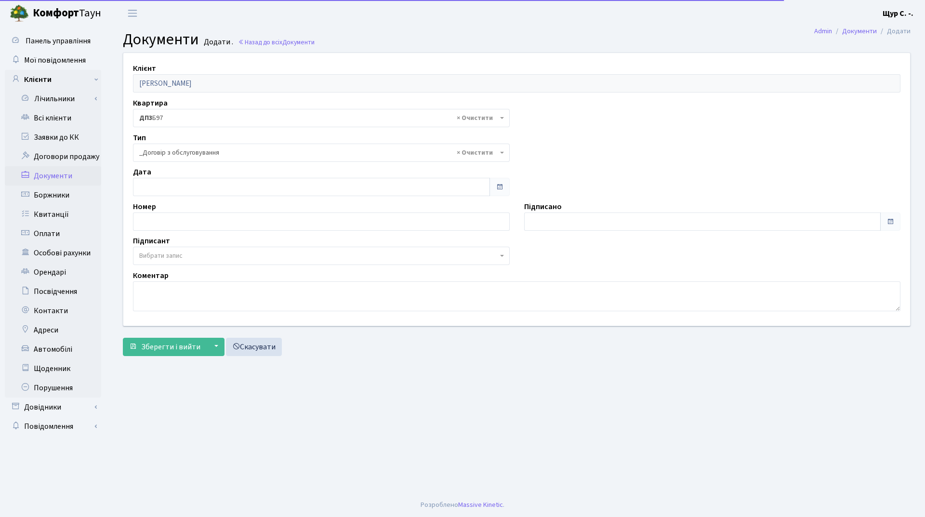
click at [180, 252] on span "Вибрати запис" at bounding box center [160, 256] width 43 height 10
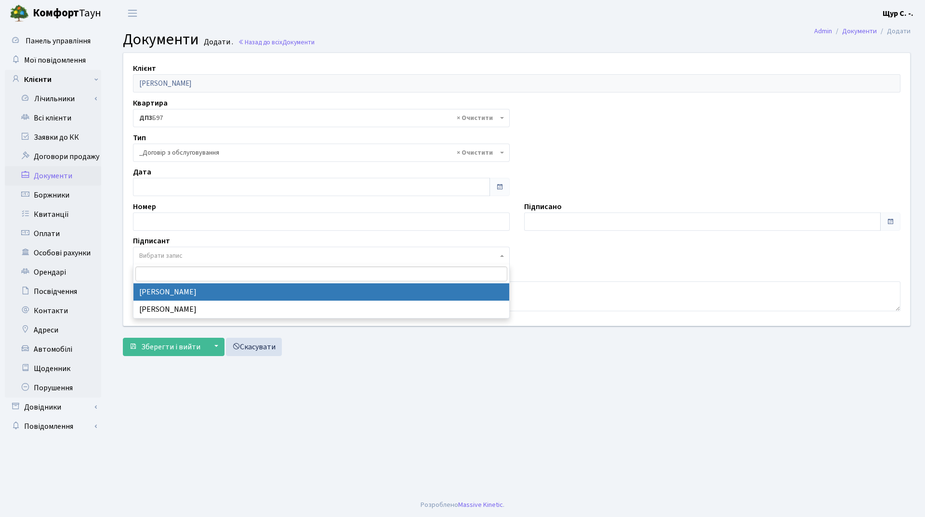
select select "74"
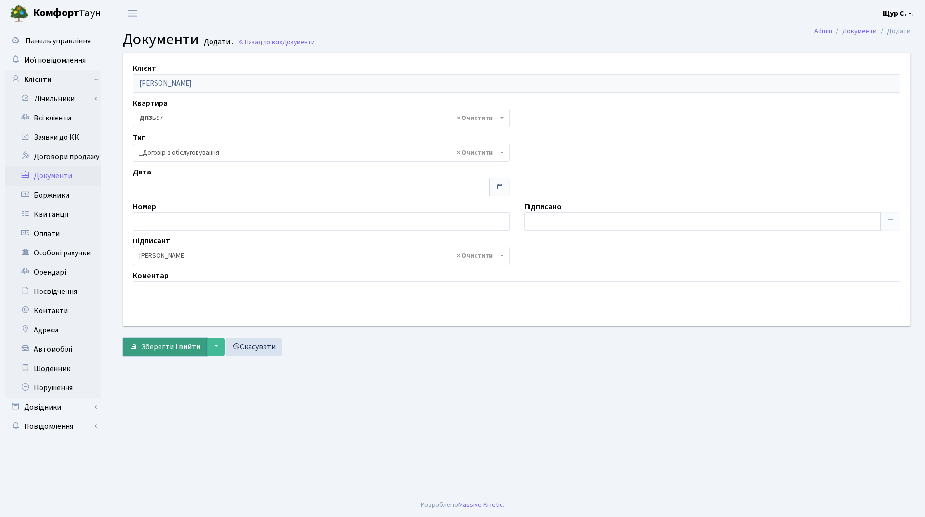
click at [158, 350] on span "Зберегти і вийти" at bounding box center [170, 347] width 59 height 11
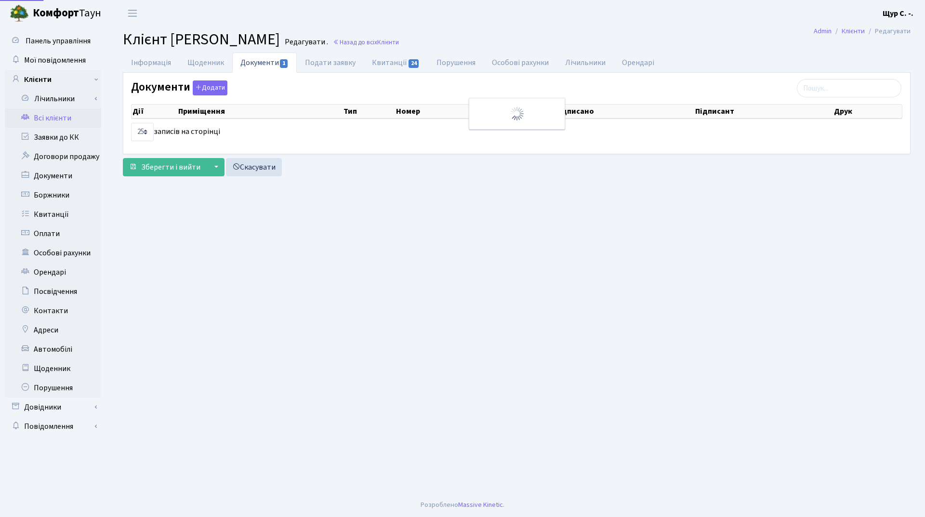
select select "25"
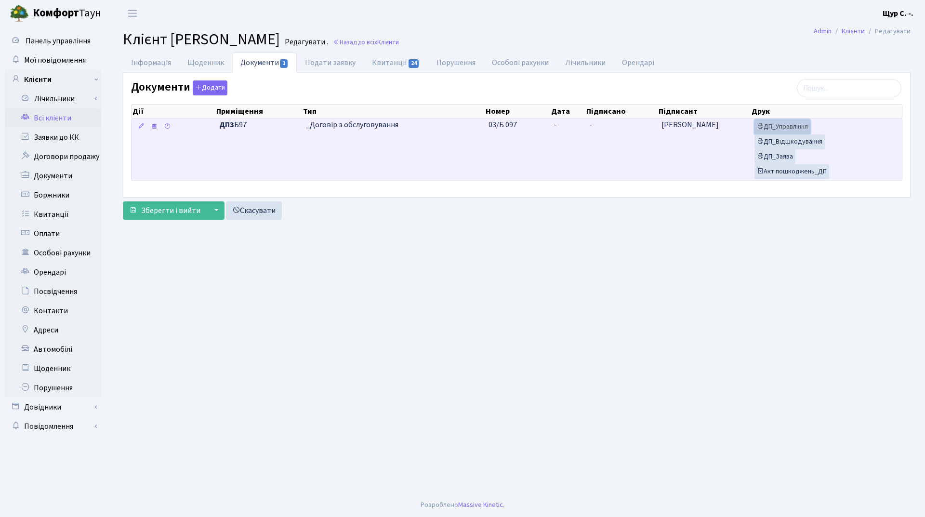
click at [781, 128] on link "ДП_Управління" at bounding box center [782, 126] width 56 height 15
click at [805, 145] on link "ДП_Відшкодування" at bounding box center [789, 141] width 70 height 15
click at [784, 157] on link "ДП_Заява" at bounding box center [774, 156] width 41 height 15
